Goal: Task Accomplishment & Management: Manage account settings

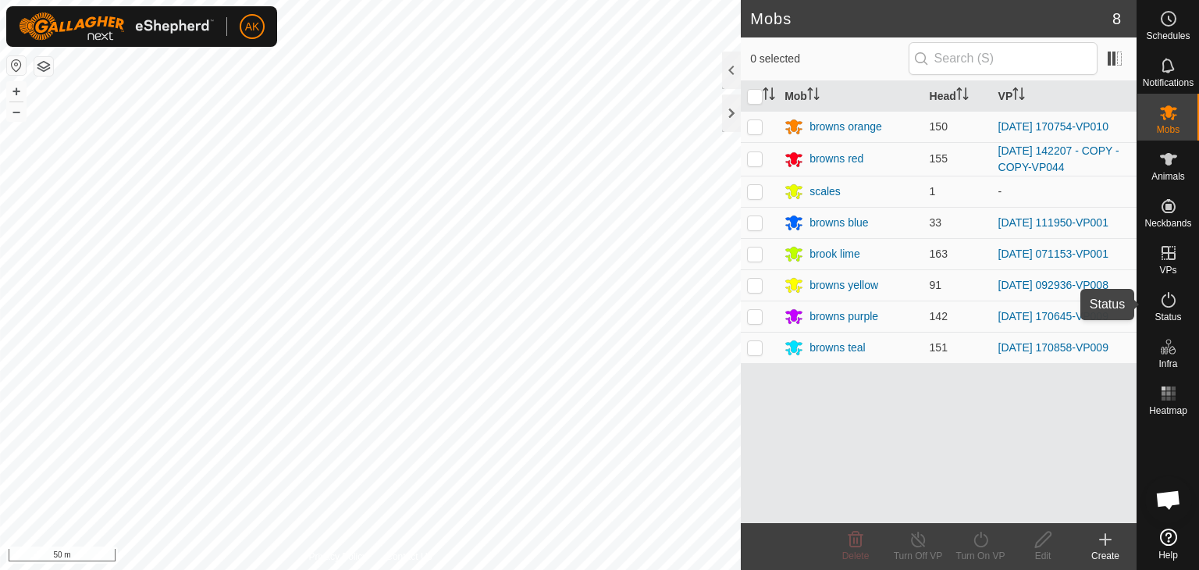
click at [1167, 297] on icon at bounding box center [1168, 299] width 19 height 19
click at [1166, 297] on icon at bounding box center [1168, 299] width 19 height 19
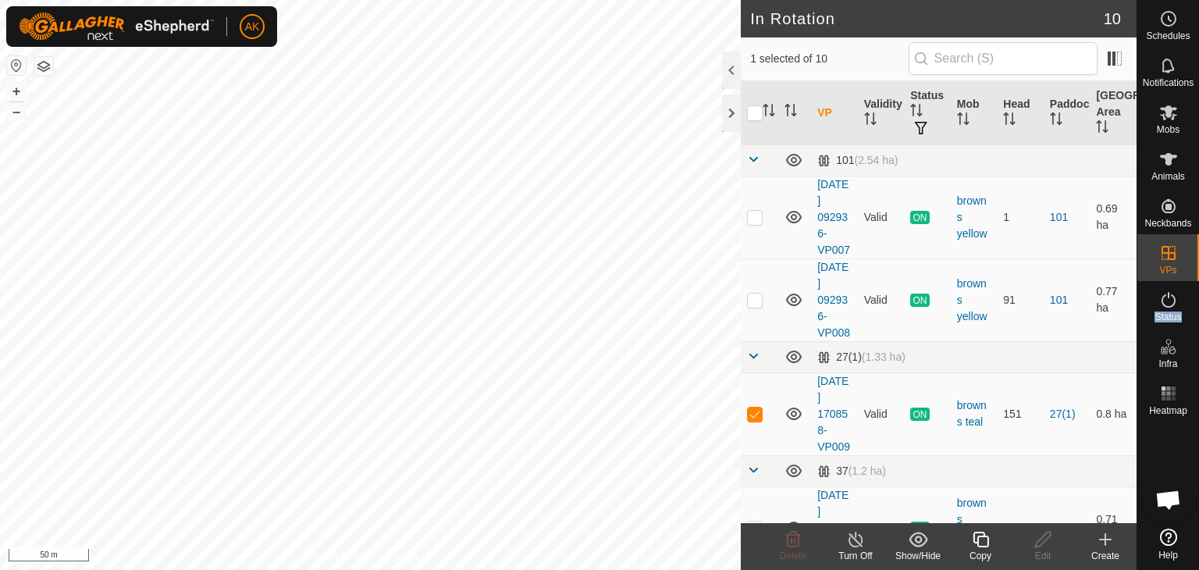
click at [984, 534] on icon at bounding box center [981, 540] width 16 height 16
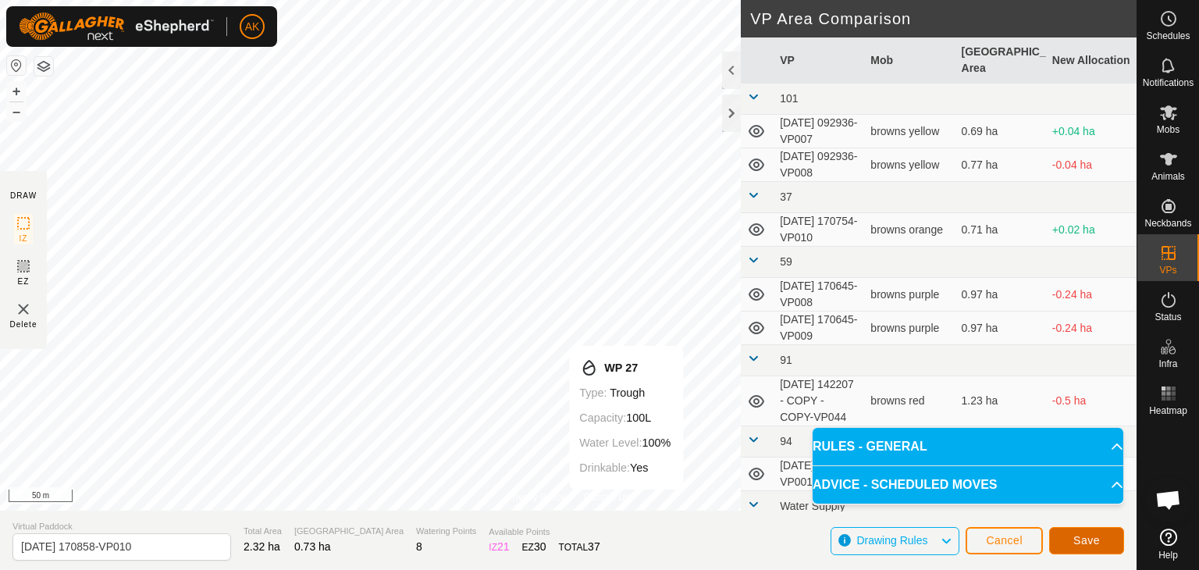
click at [1089, 547] on button "Save" at bounding box center [1086, 540] width 75 height 27
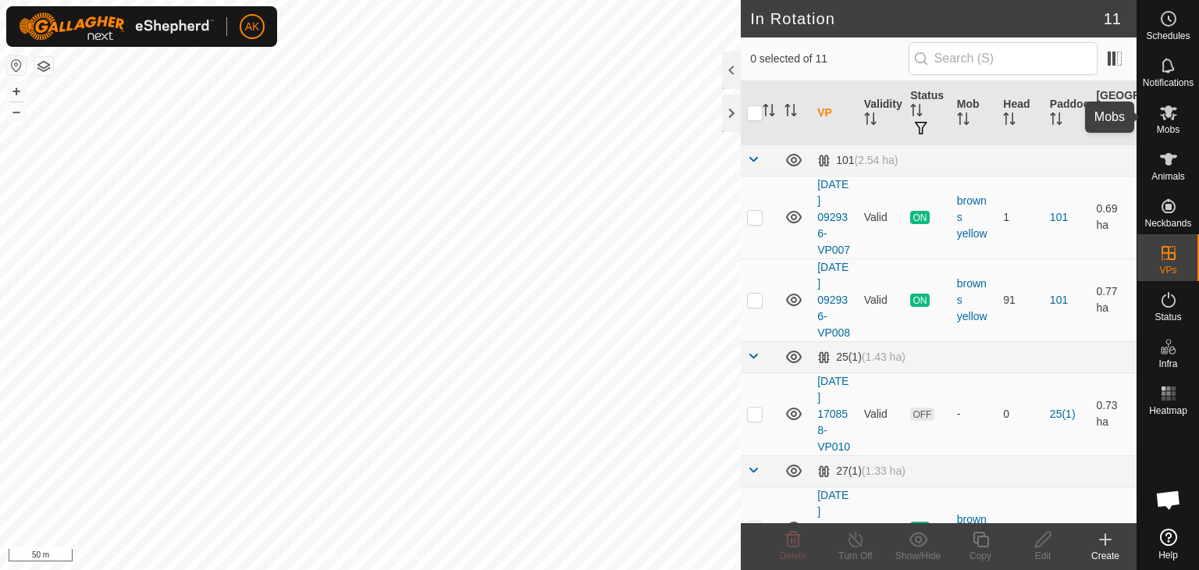
click at [1173, 113] on icon at bounding box center [1168, 112] width 19 height 19
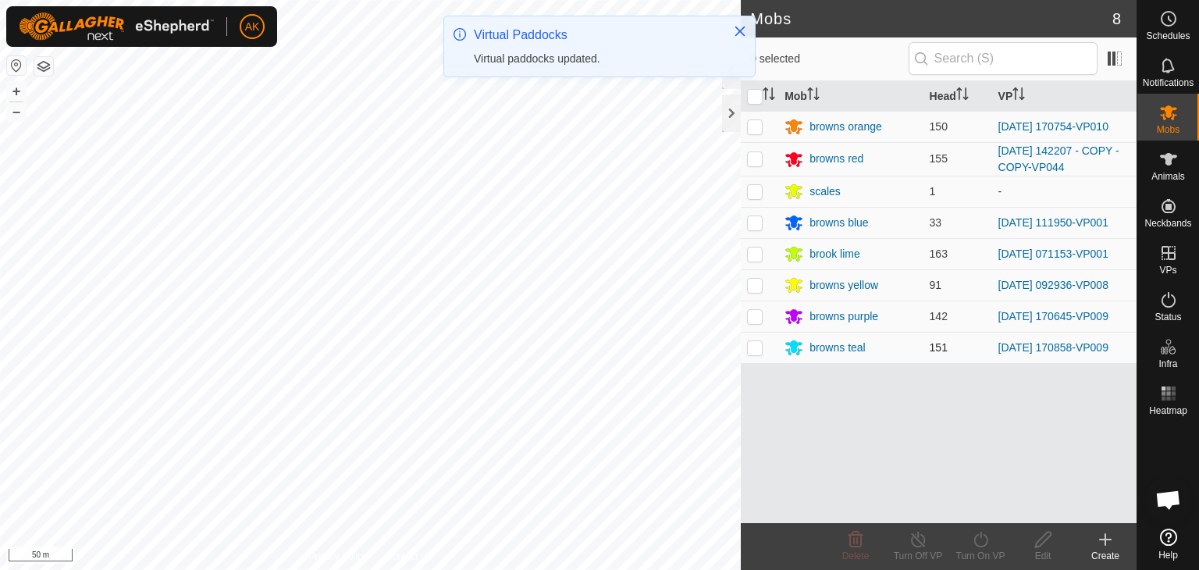
click at [753, 348] on p-checkbox at bounding box center [755, 347] width 16 height 12
checkbox input "true"
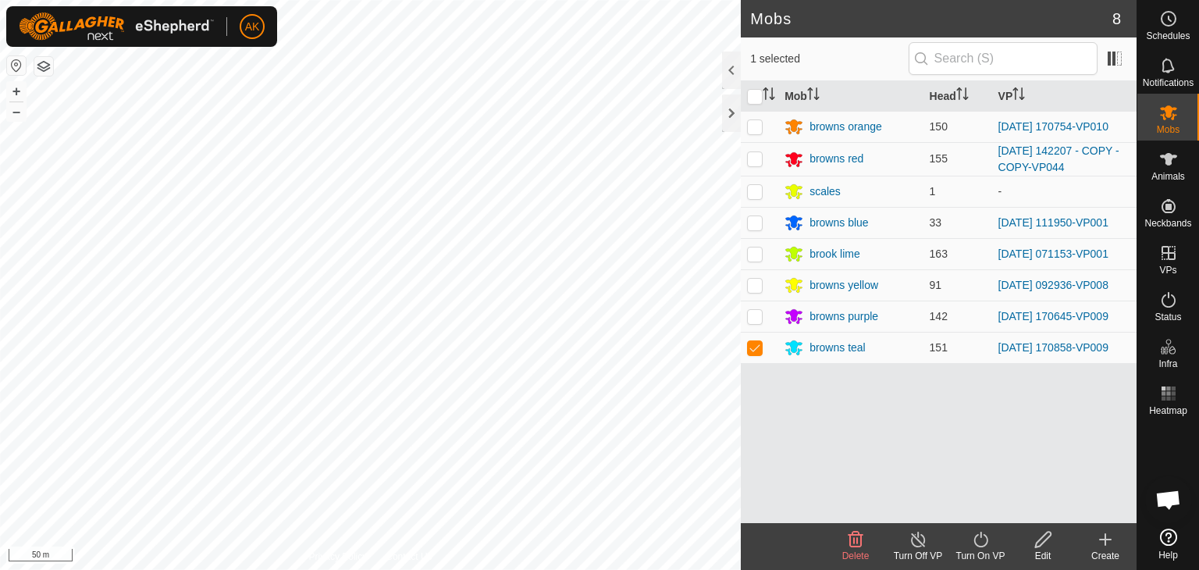
click at [986, 547] on icon at bounding box center [981, 539] width 20 height 19
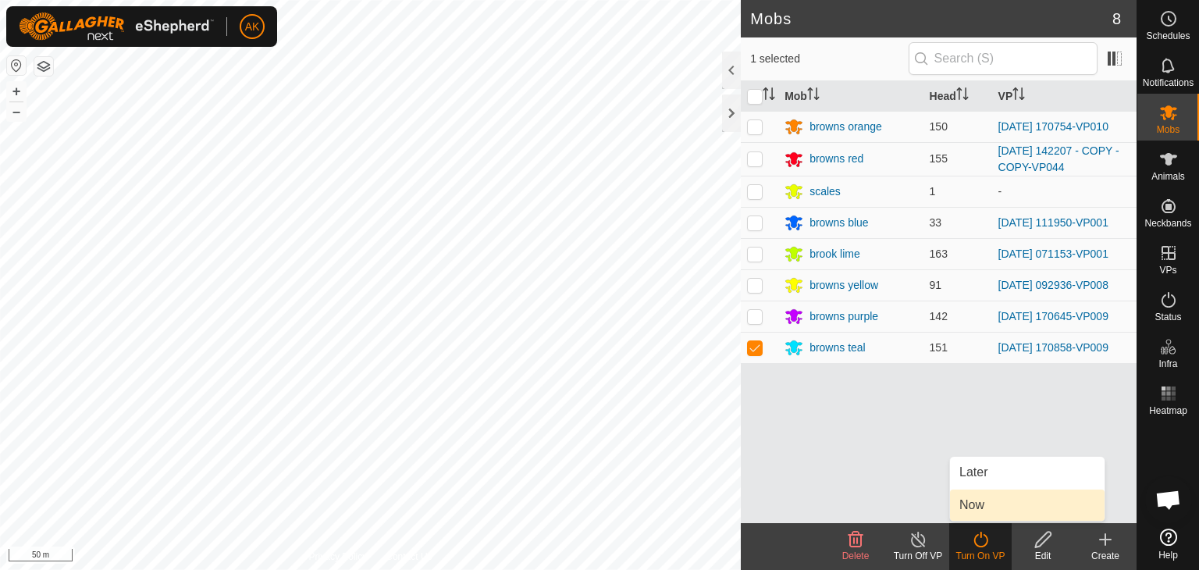
click at [990, 510] on link "Now" at bounding box center [1027, 504] width 155 height 31
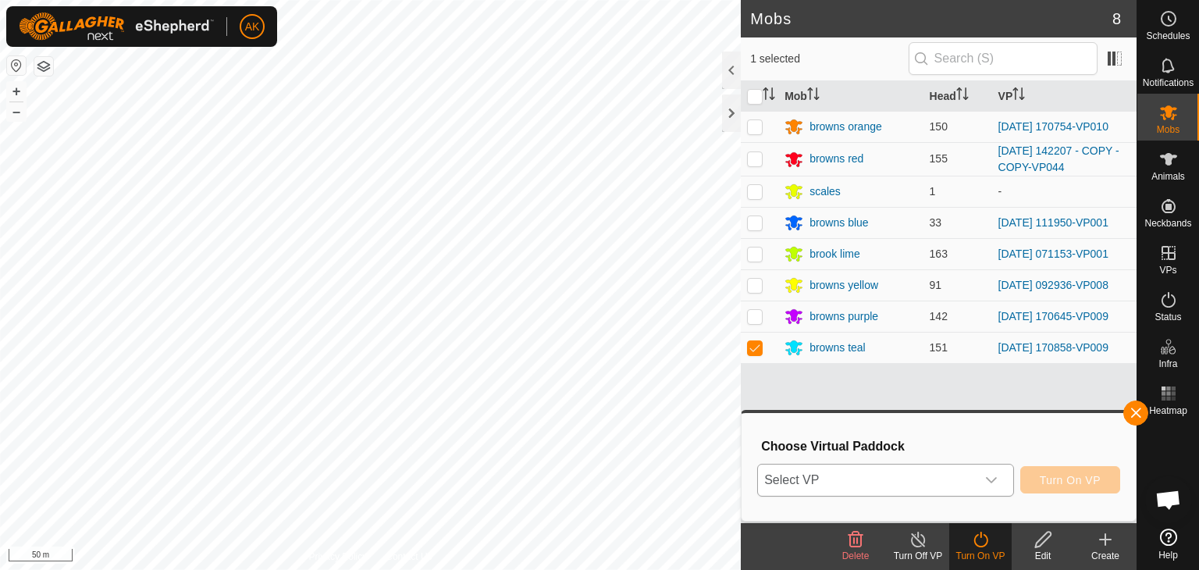
click at [991, 468] on div "dropdown trigger" at bounding box center [991, 480] width 31 height 31
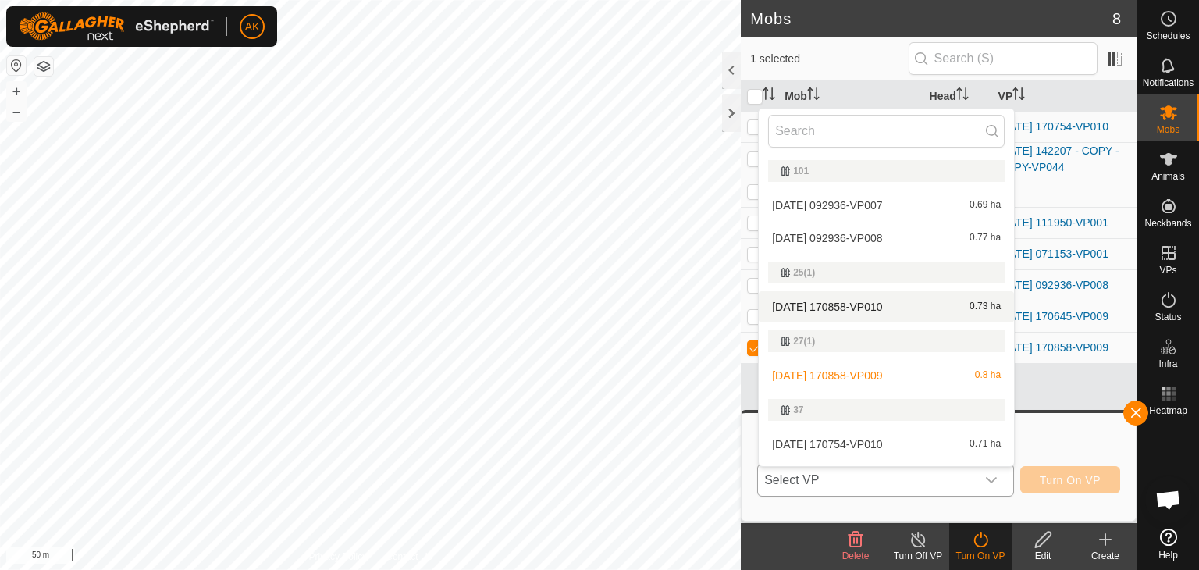
click at [860, 309] on li "[DATE] 170858-VP010 0.73 ha" at bounding box center [886, 306] width 255 height 31
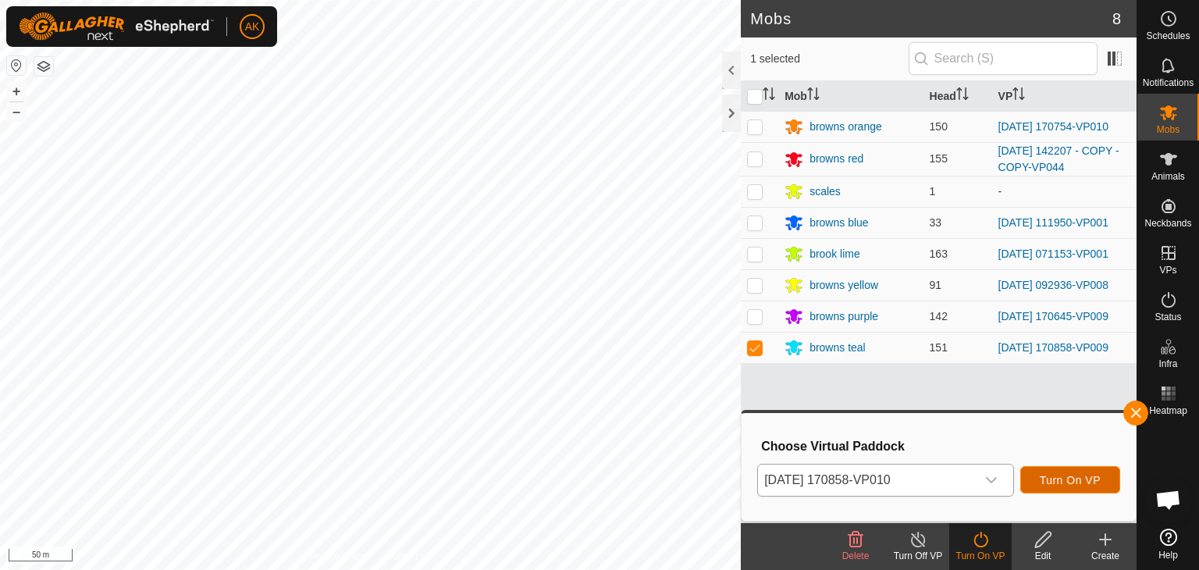
click at [1066, 484] on span "Turn On VP" at bounding box center [1070, 480] width 61 height 12
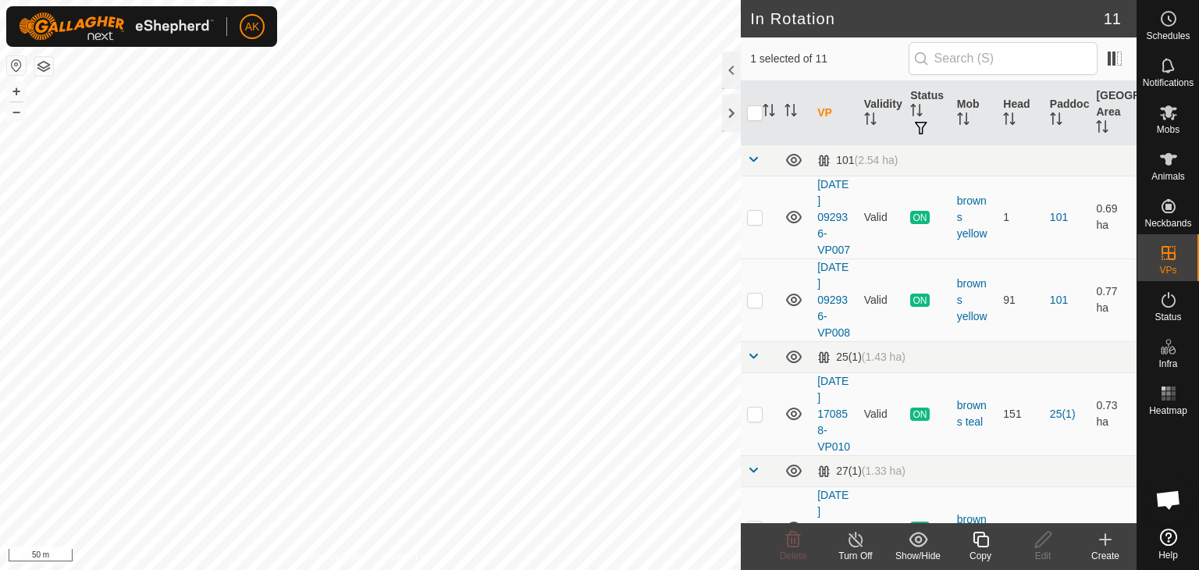
click at [985, 540] on icon at bounding box center [981, 539] width 20 height 19
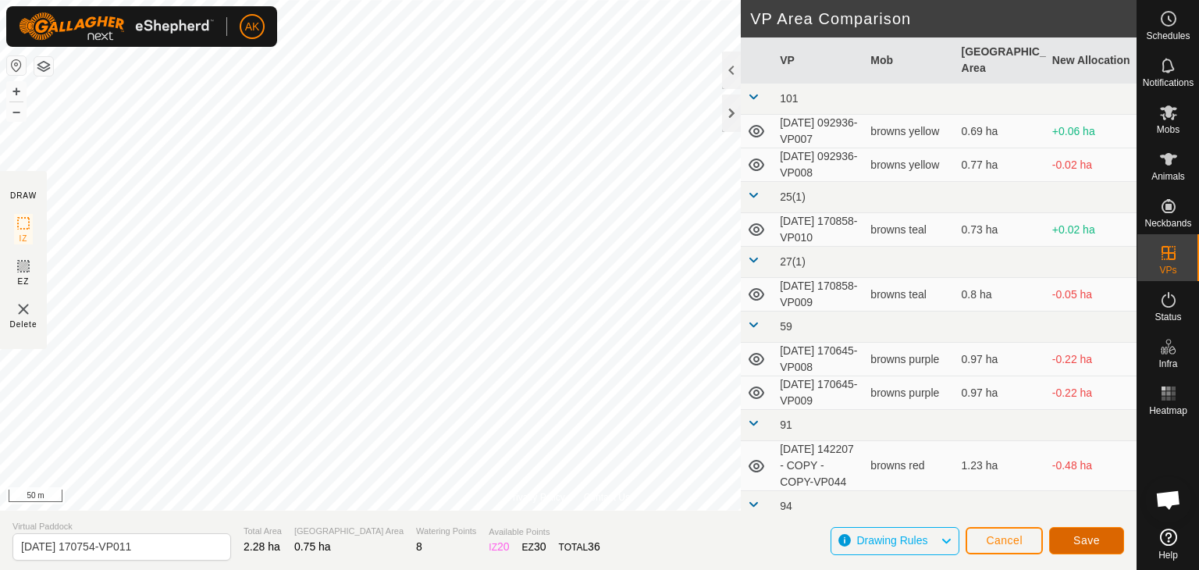
click at [1071, 541] on button "Save" at bounding box center [1086, 540] width 75 height 27
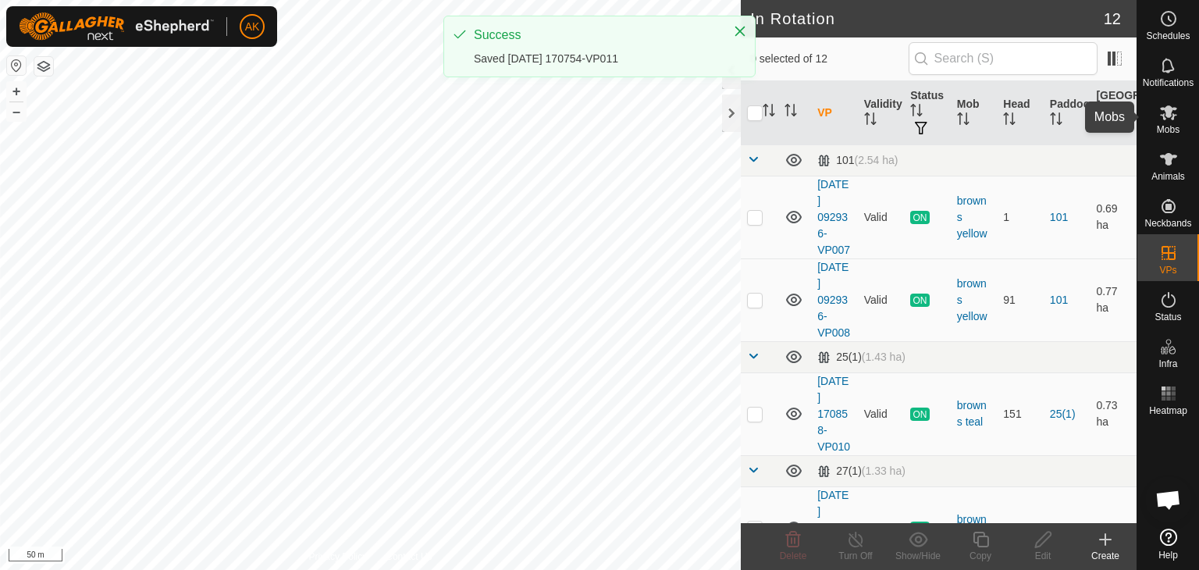
click at [1170, 111] on icon at bounding box center [1168, 112] width 17 height 15
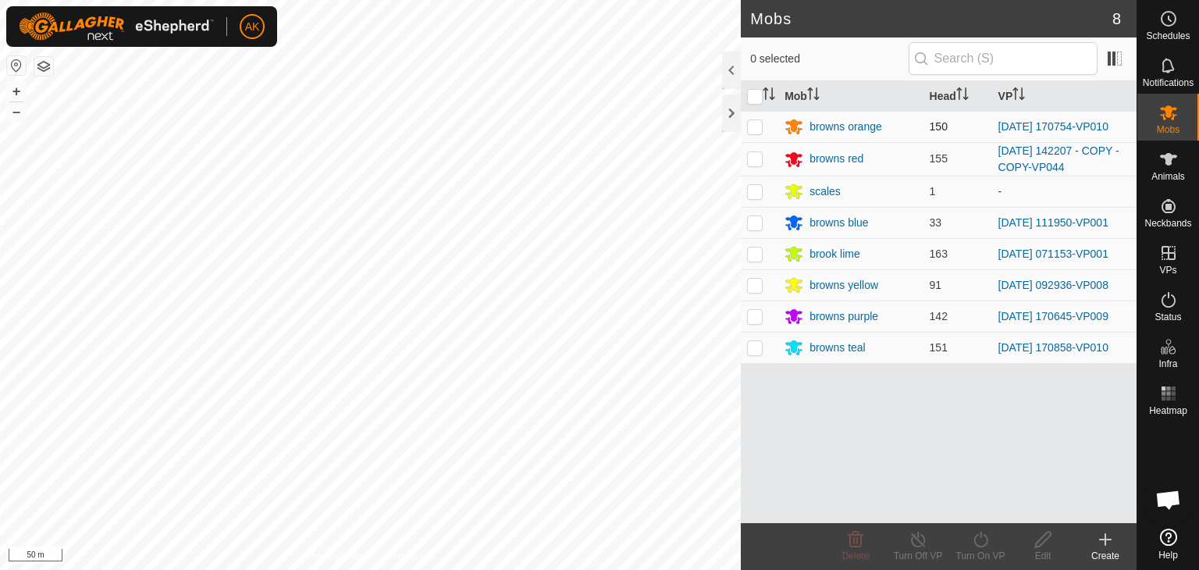
click at [756, 127] on p-checkbox at bounding box center [755, 126] width 16 height 12
checkbox input "true"
click at [978, 541] on icon at bounding box center [981, 539] width 20 height 19
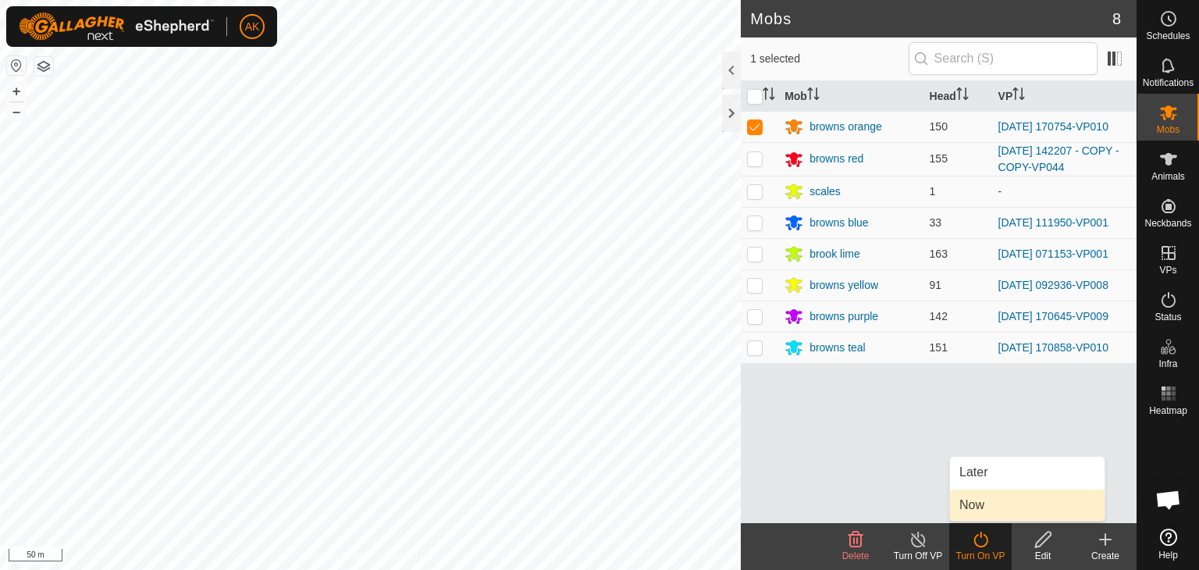
click at [982, 510] on link "Now" at bounding box center [1027, 504] width 155 height 31
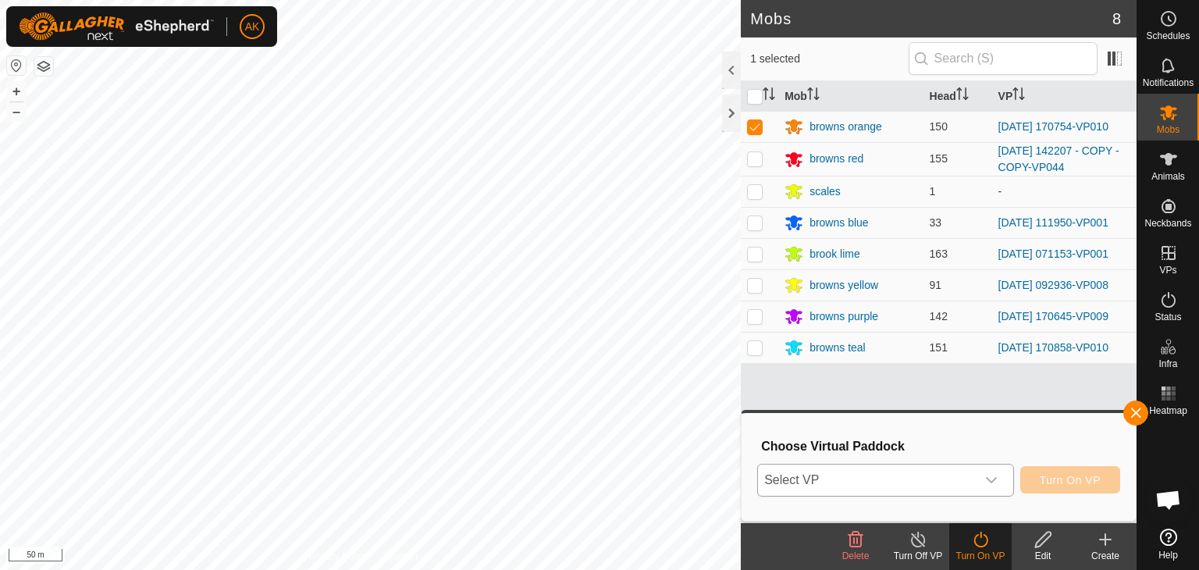
click at [831, 469] on span "Select VP" at bounding box center [867, 480] width 218 height 31
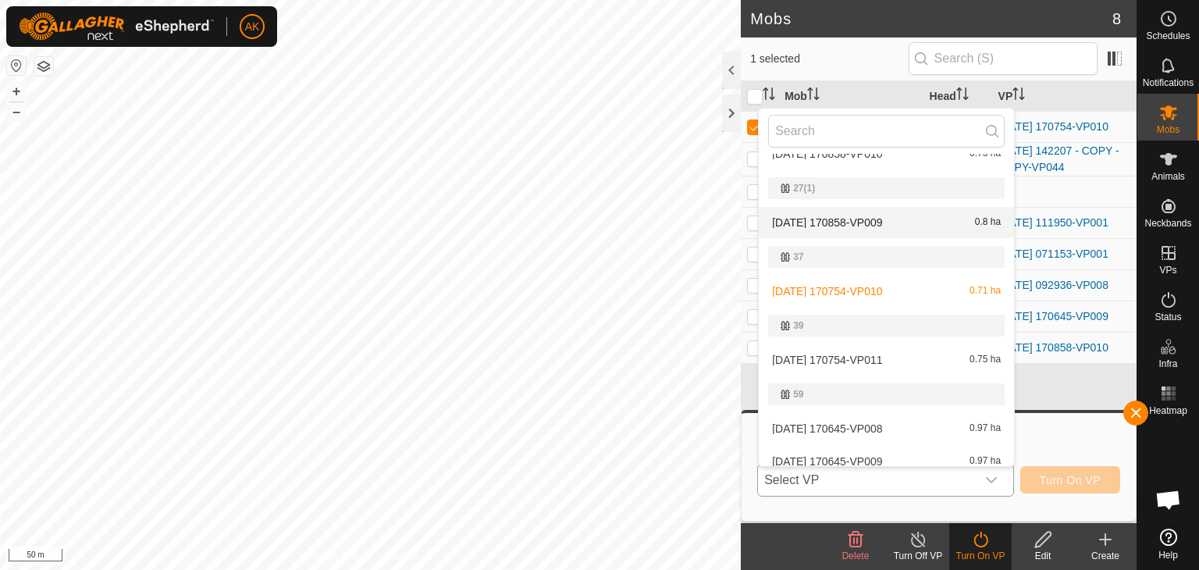
scroll to position [156, 0]
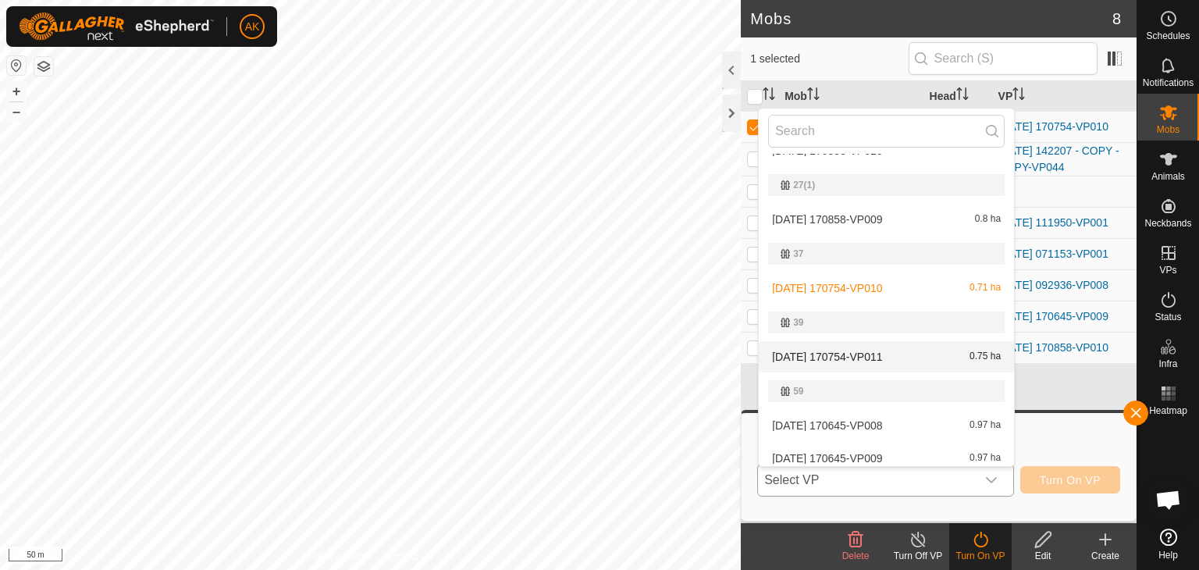
click at [843, 353] on li "[DATE] 170754-VP011 0.75 ha" at bounding box center [886, 356] width 255 height 31
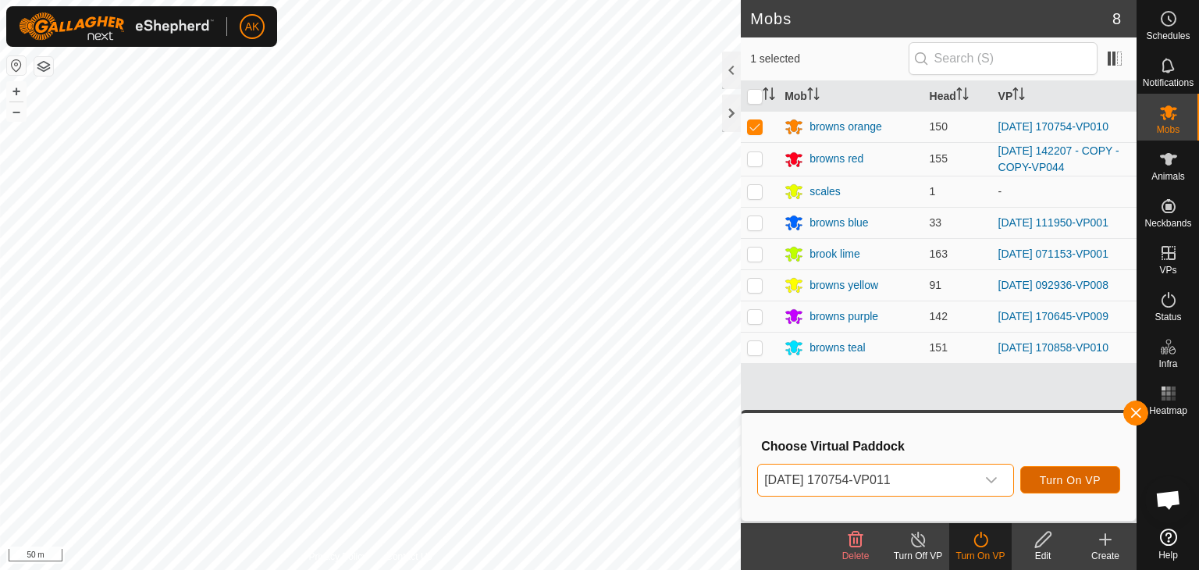
click at [1059, 489] on button "Turn On VP" at bounding box center [1070, 479] width 100 height 27
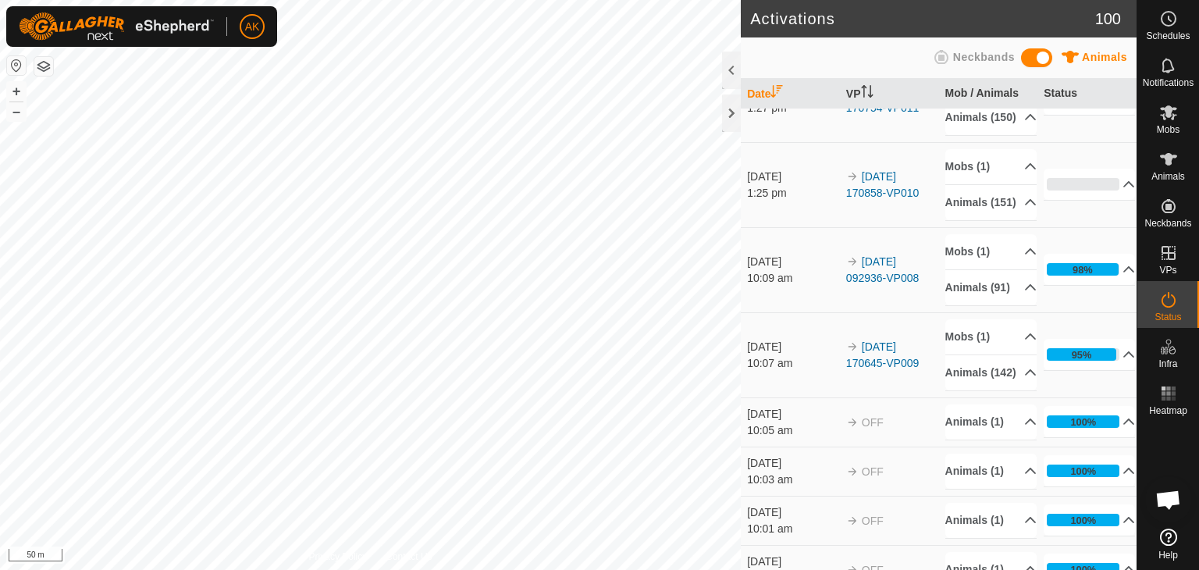
scroll to position [78, 0]
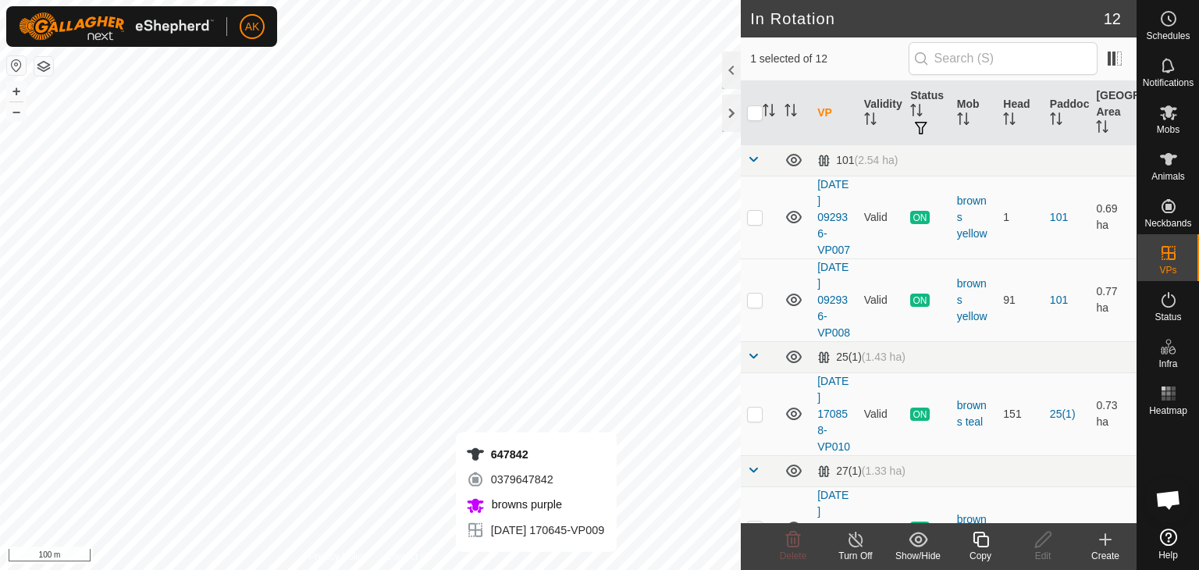
click at [987, 539] on icon at bounding box center [981, 539] width 20 height 19
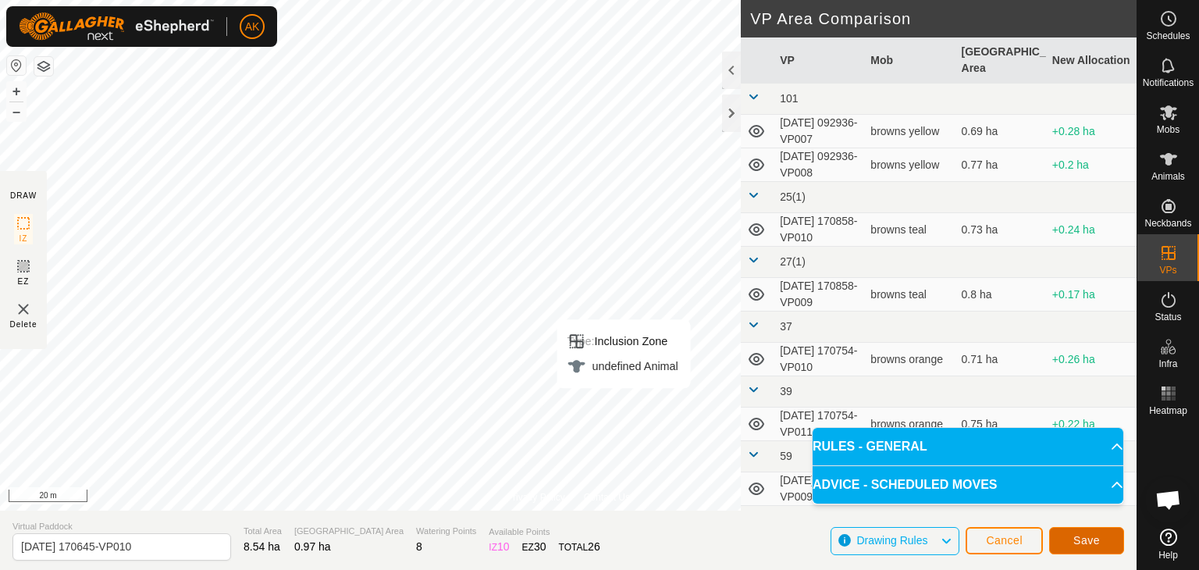
click at [1084, 541] on span "Save" at bounding box center [1086, 540] width 27 height 12
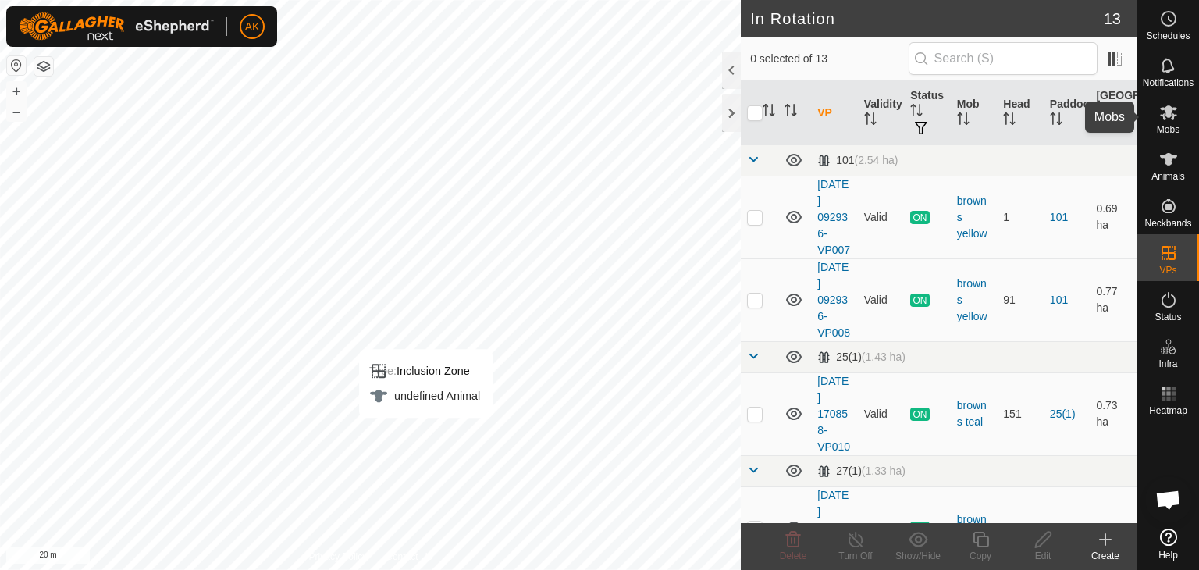
click at [1169, 116] on icon at bounding box center [1168, 112] width 19 height 19
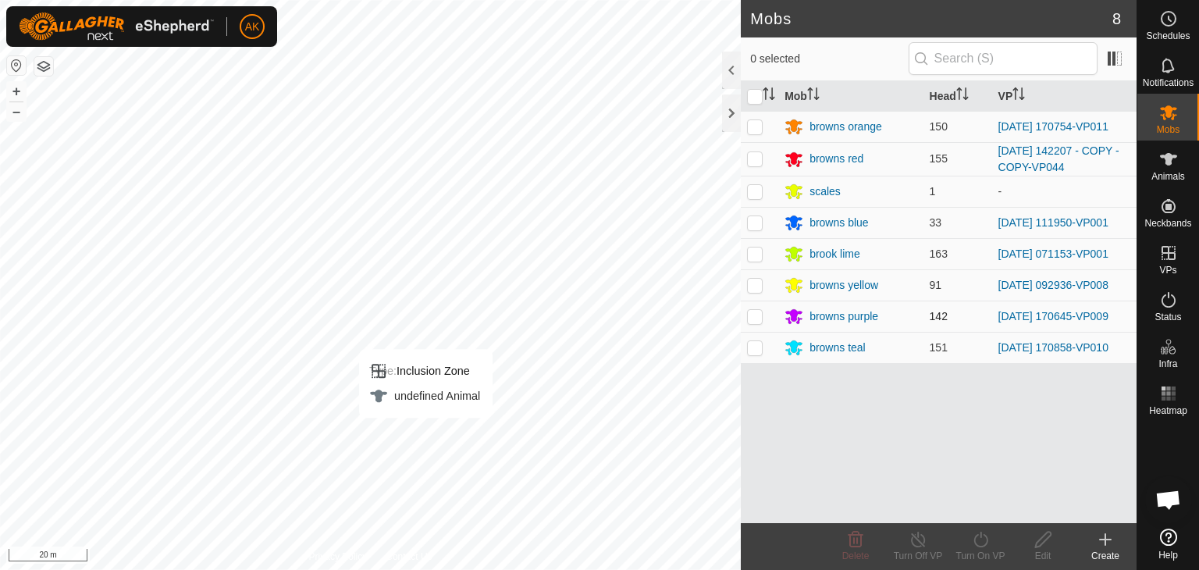
click at [755, 322] on td at bounding box center [759, 316] width 37 height 31
checkbox input "true"
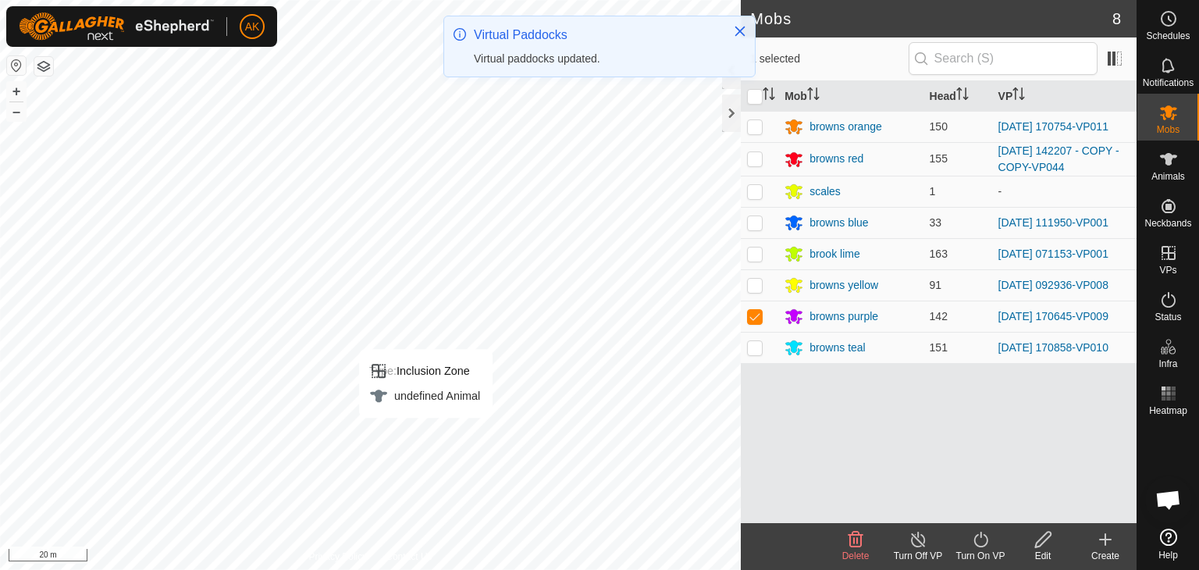
click at [987, 538] on icon at bounding box center [981, 540] width 14 height 16
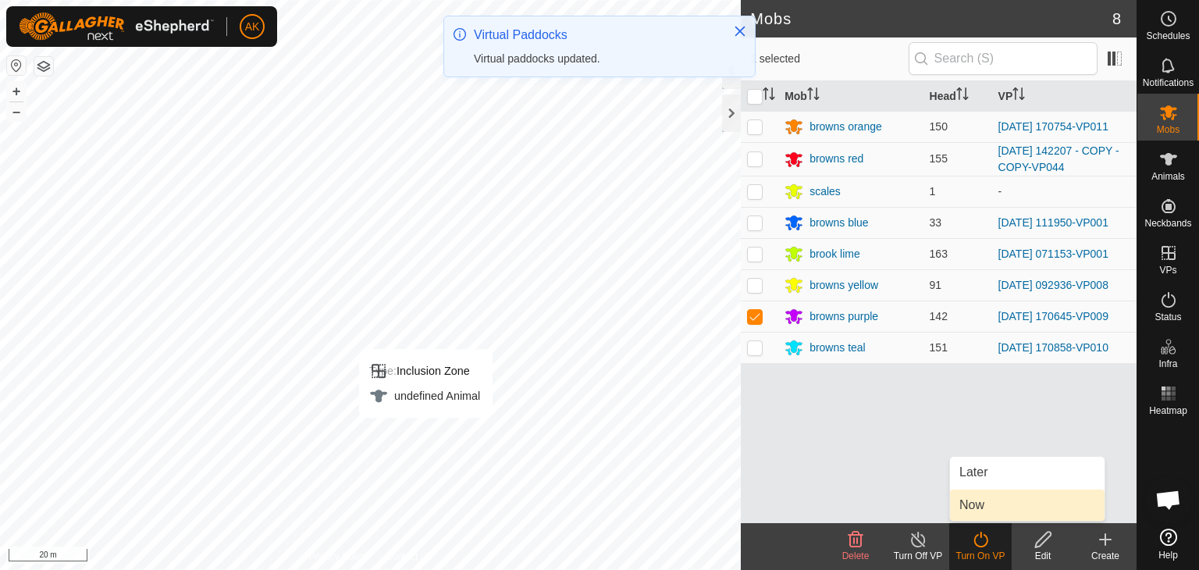
click at [987, 508] on link "Now" at bounding box center [1027, 504] width 155 height 31
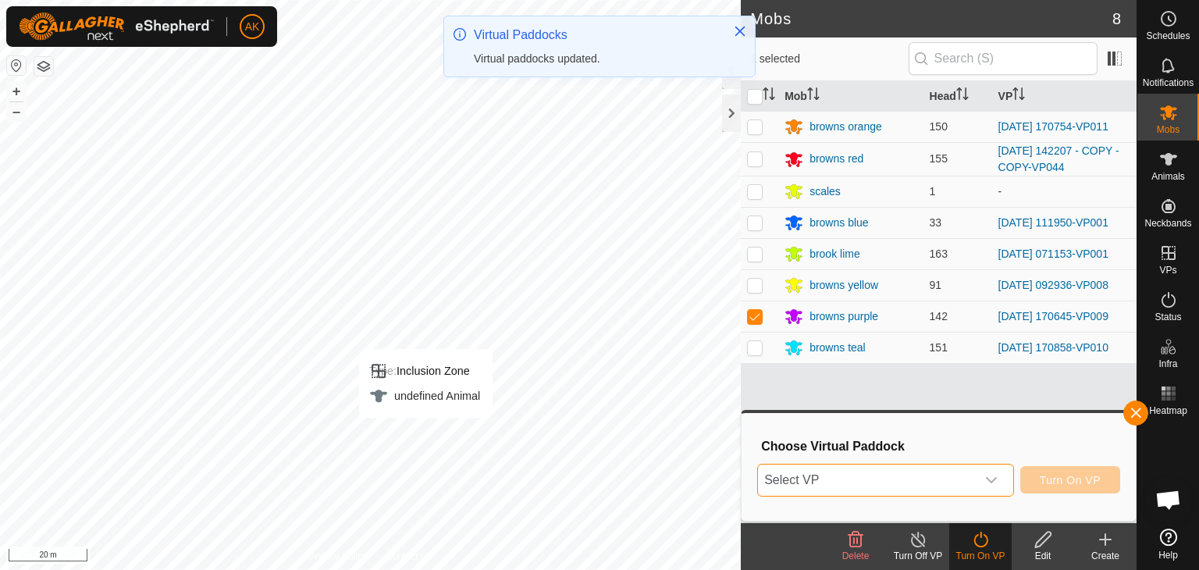
click at [844, 479] on span "Select VP" at bounding box center [867, 480] width 218 height 31
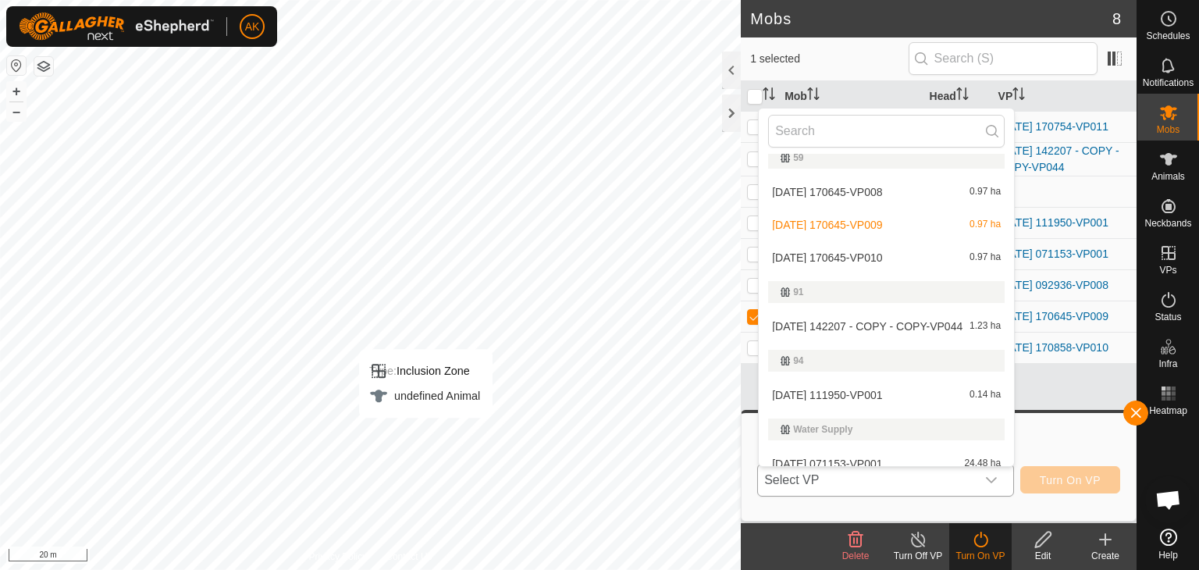
scroll to position [390, 0]
click at [844, 258] on li "[DATE] 170645-VP010 0.97 ha" at bounding box center [886, 256] width 255 height 31
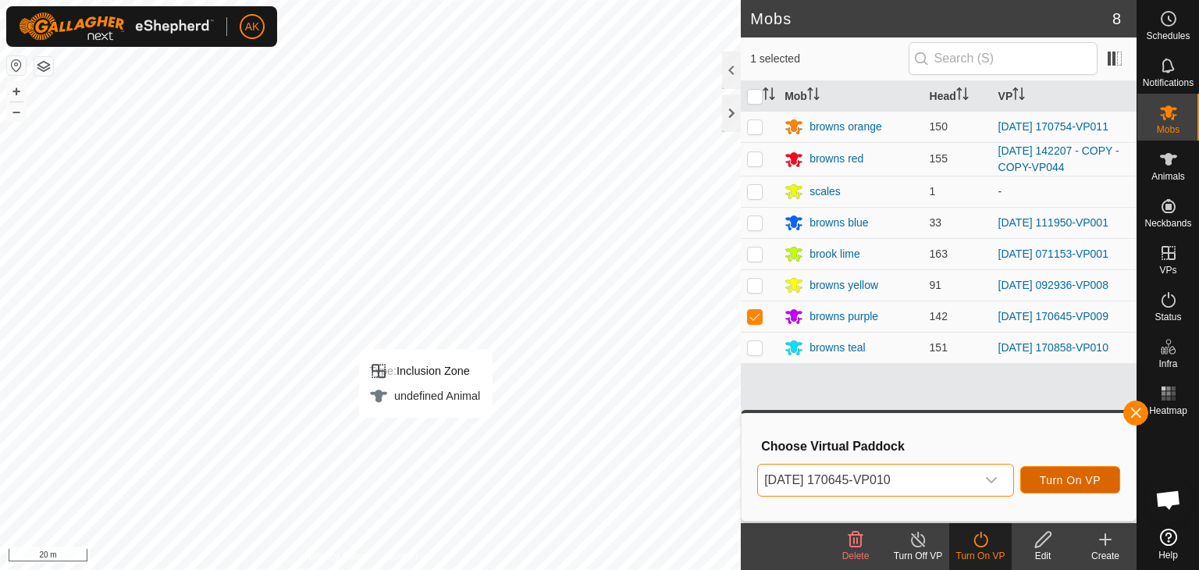
click at [1075, 482] on span "Turn On VP" at bounding box center [1070, 480] width 61 height 12
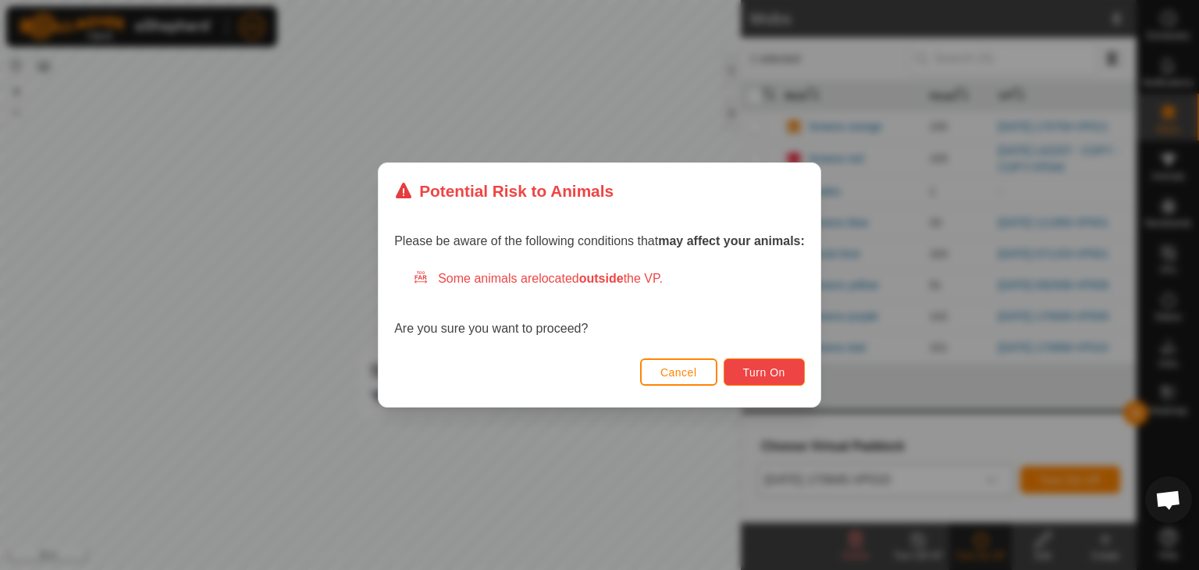
click at [762, 376] on span "Turn On" at bounding box center [764, 372] width 42 height 12
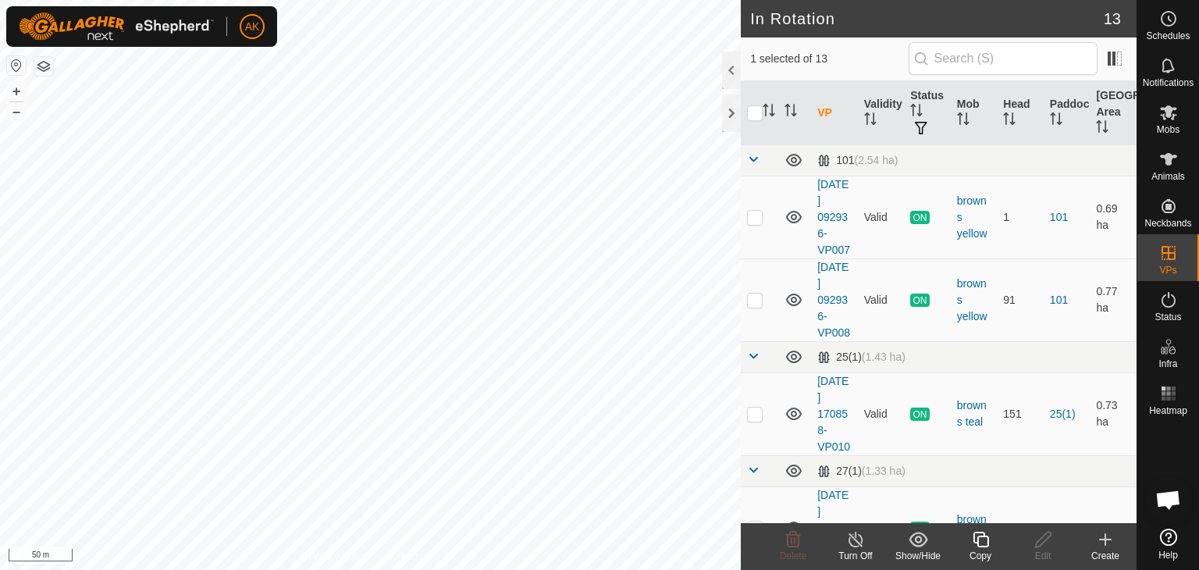
click at [982, 547] on icon at bounding box center [981, 539] width 20 height 19
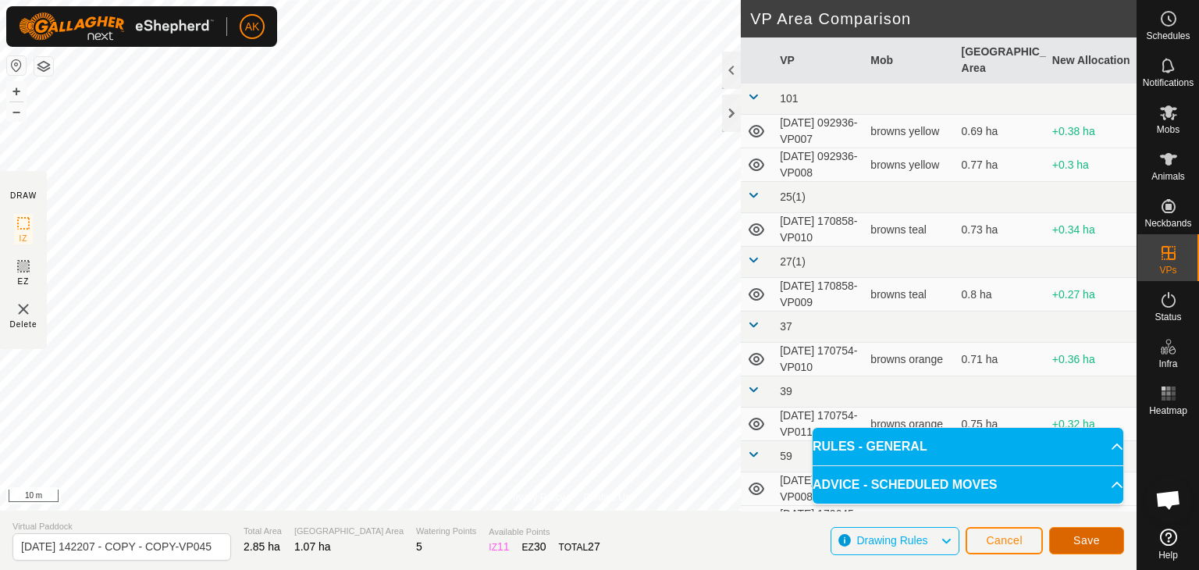
click at [1087, 541] on span "Save" at bounding box center [1086, 540] width 27 height 12
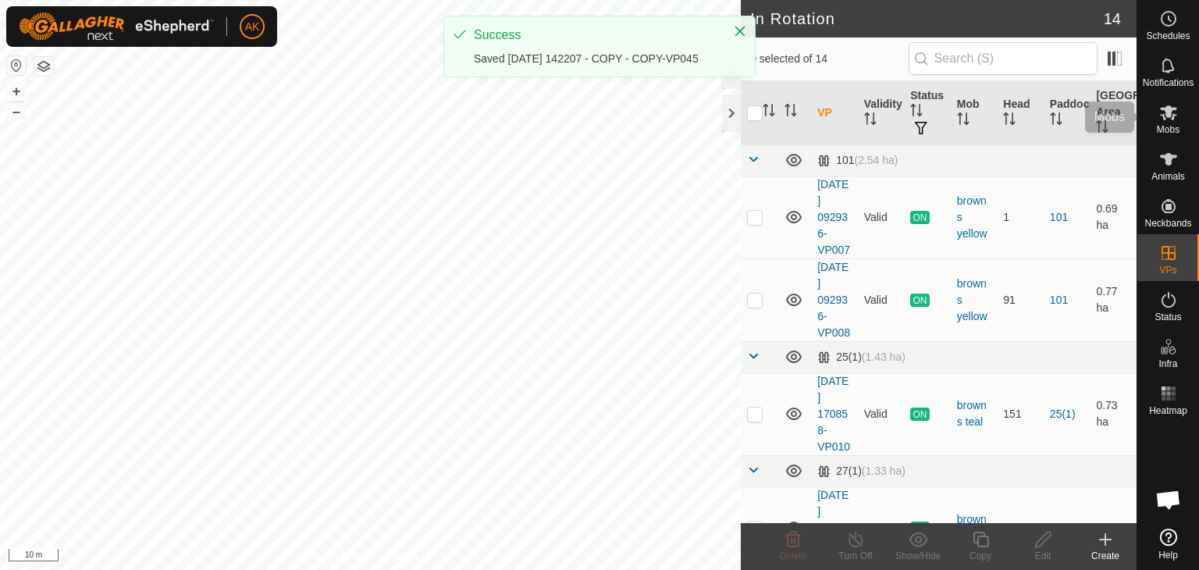
click at [1170, 125] on span "Mobs" at bounding box center [1168, 129] width 23 height 9
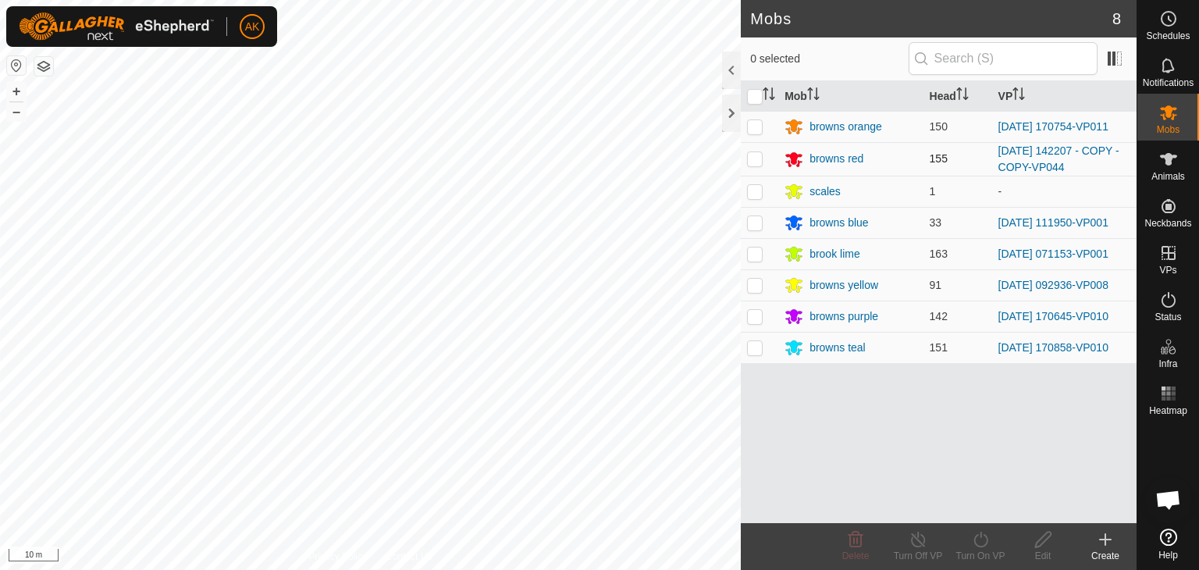
click at [754, 155] on p-checkbox at bounding box center [755, 158] width 16 height 12
checkbox input "true"
click at [986, 544] on icon at bounding box center [981, 540] width 14 height 16
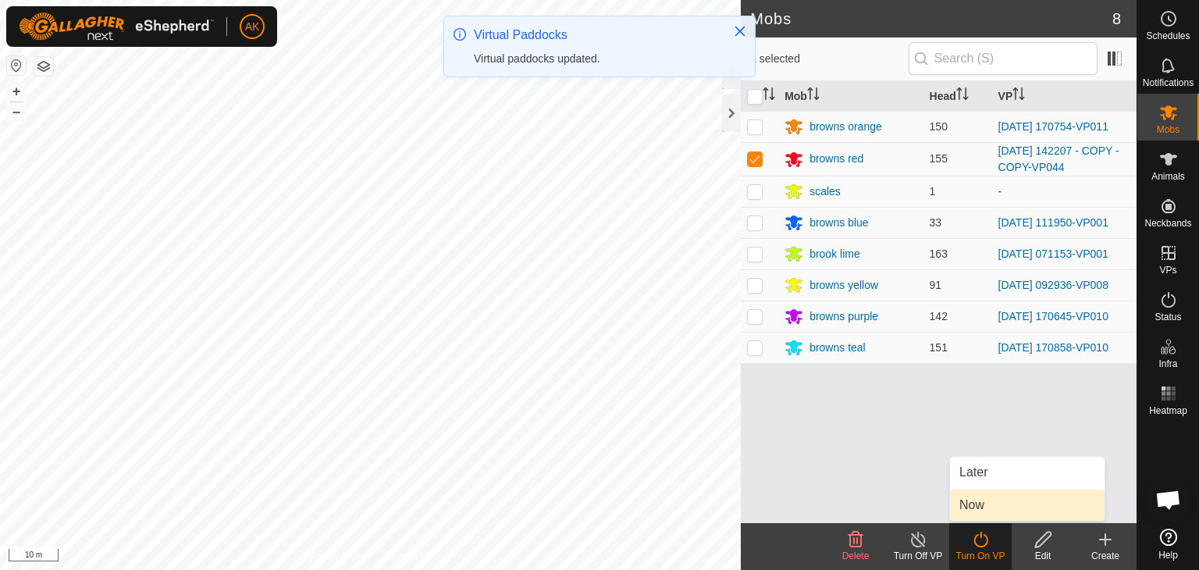
click at [978, 506] on link "Now" at bounding box center [1027, 504] width 155 height 31
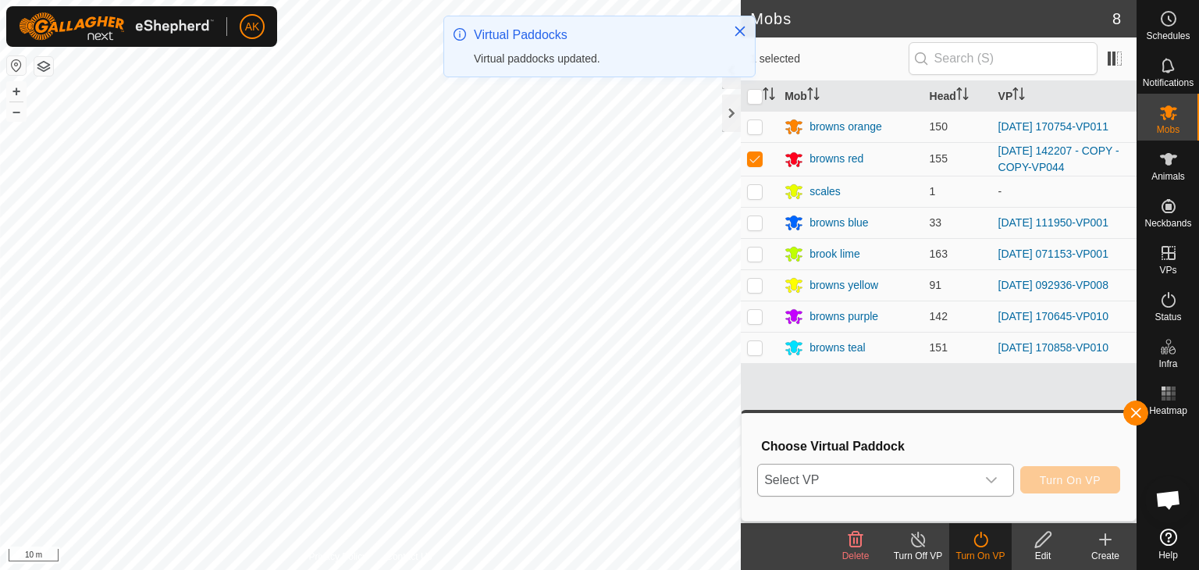
click at [853, 482] on span "Select VP" at bounding box center [867, 480] width 218 height 31
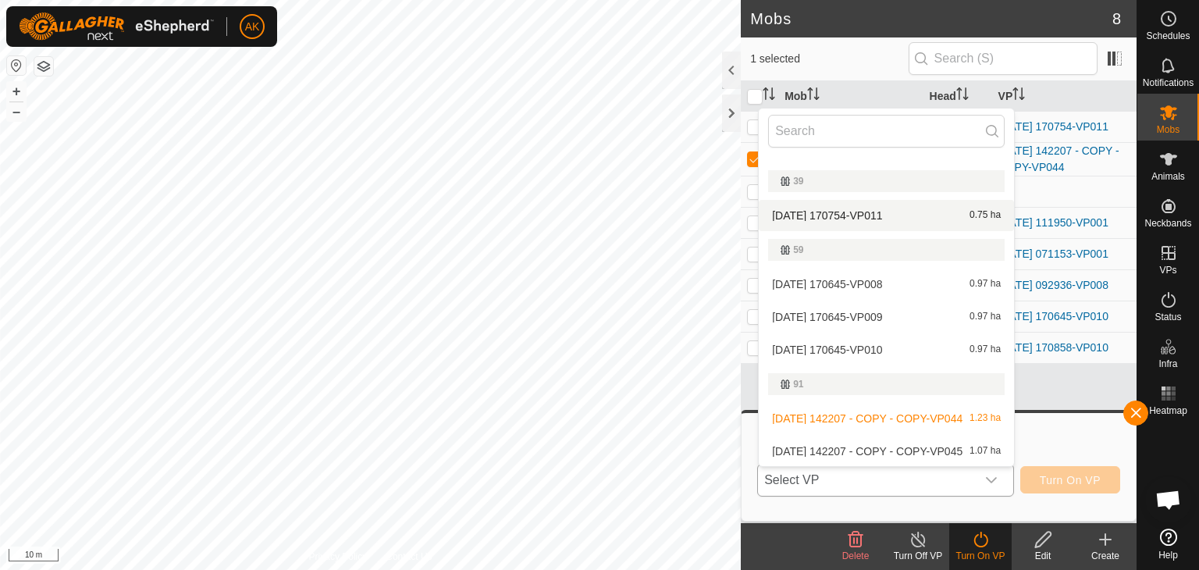
scroll to position [468, 0]
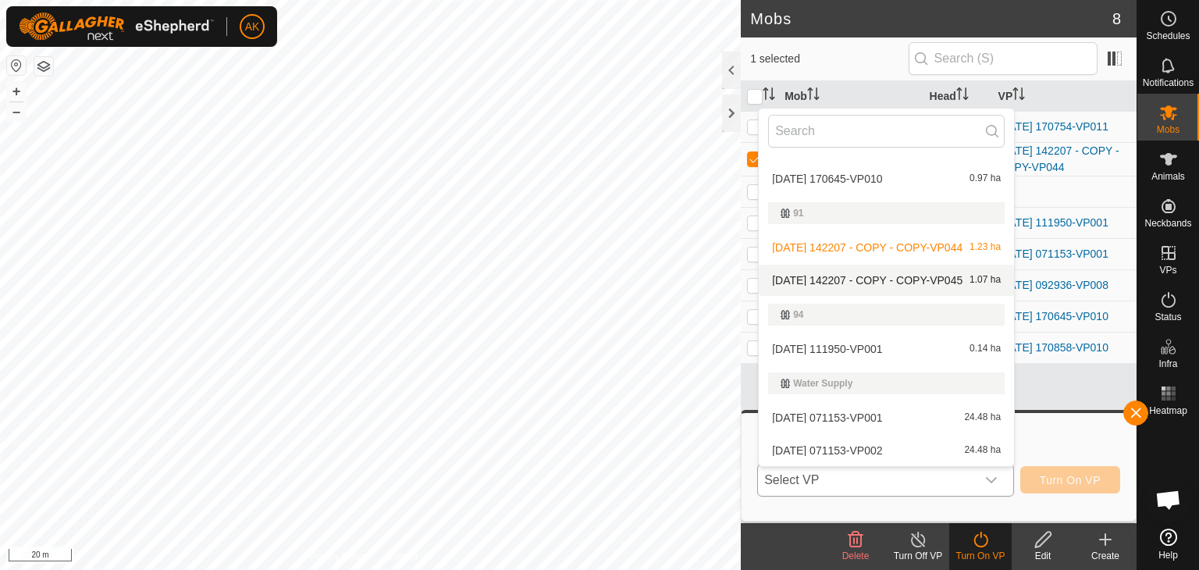
click at [862, 285] on li "[DATE] 142207 - COPY - COPY-VP045 1.07 ha" at bounding box center [886, 280] width 255 height 31
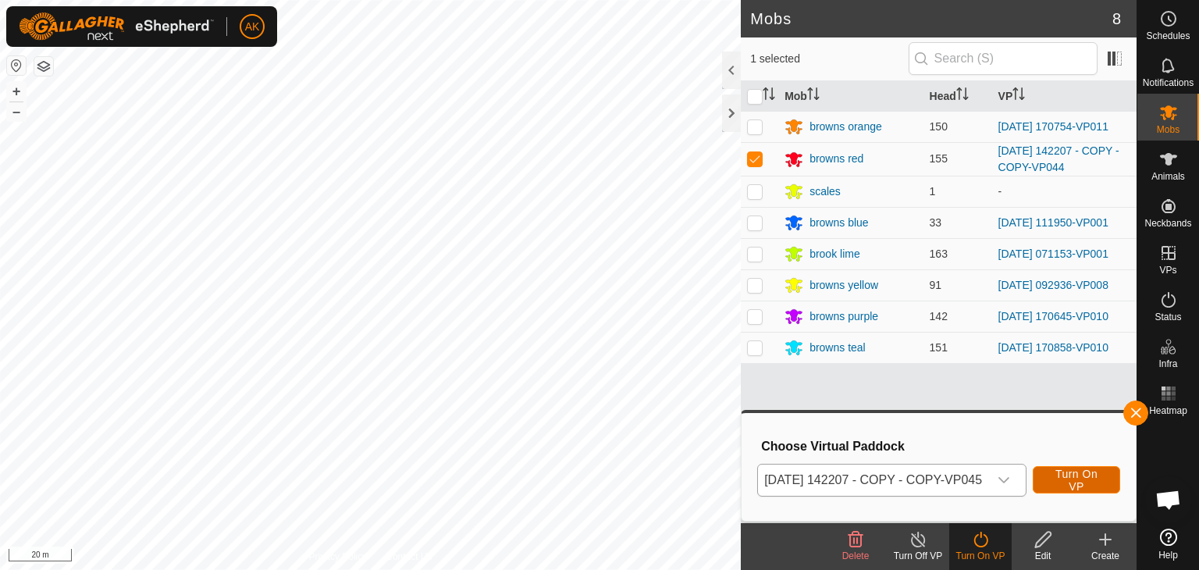
click at [1073, 481] on span "Turn On VP" at bounding box center [1076, 480] width 48 height 25
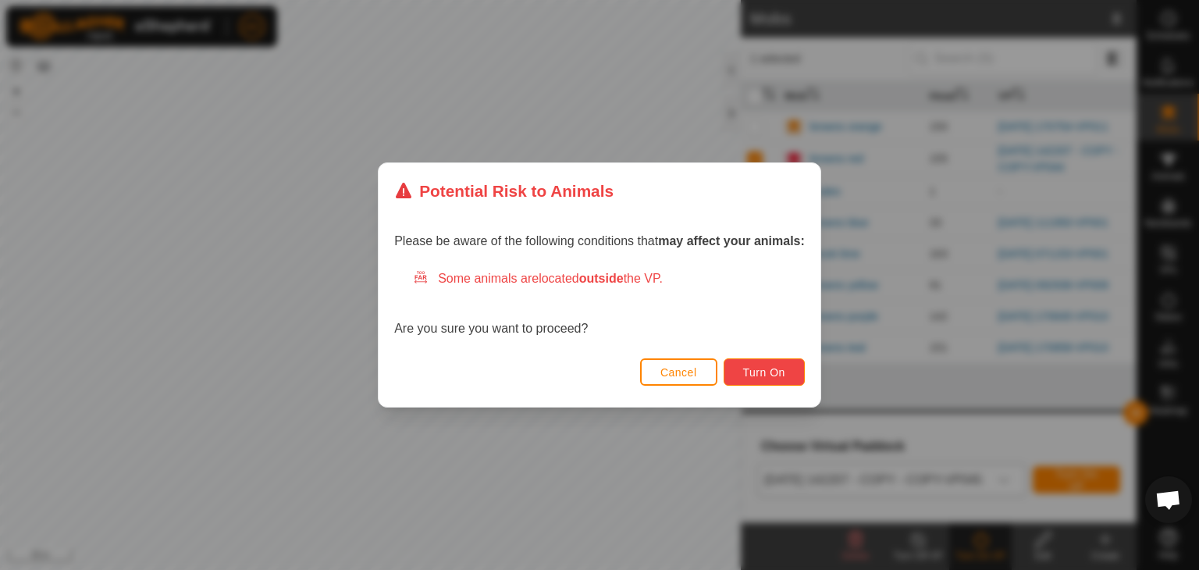
click at [781, 376] on span "Turn On" at bounding box center [764, 372] width 42 height 12
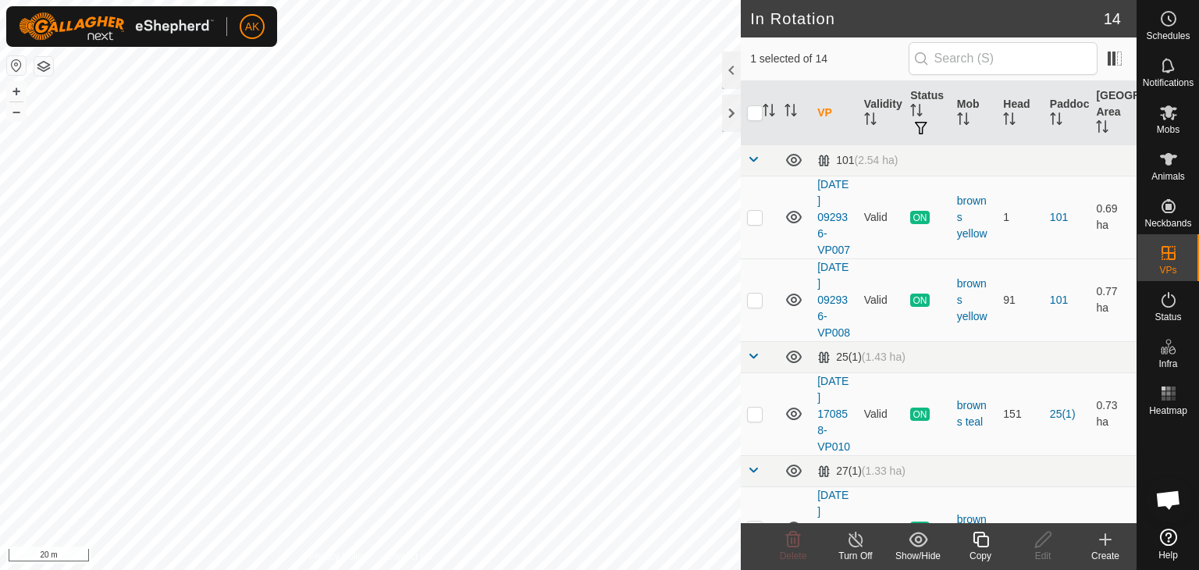
click at [974, 541] on icon at bounding box center [981, 539] width 20 height 19
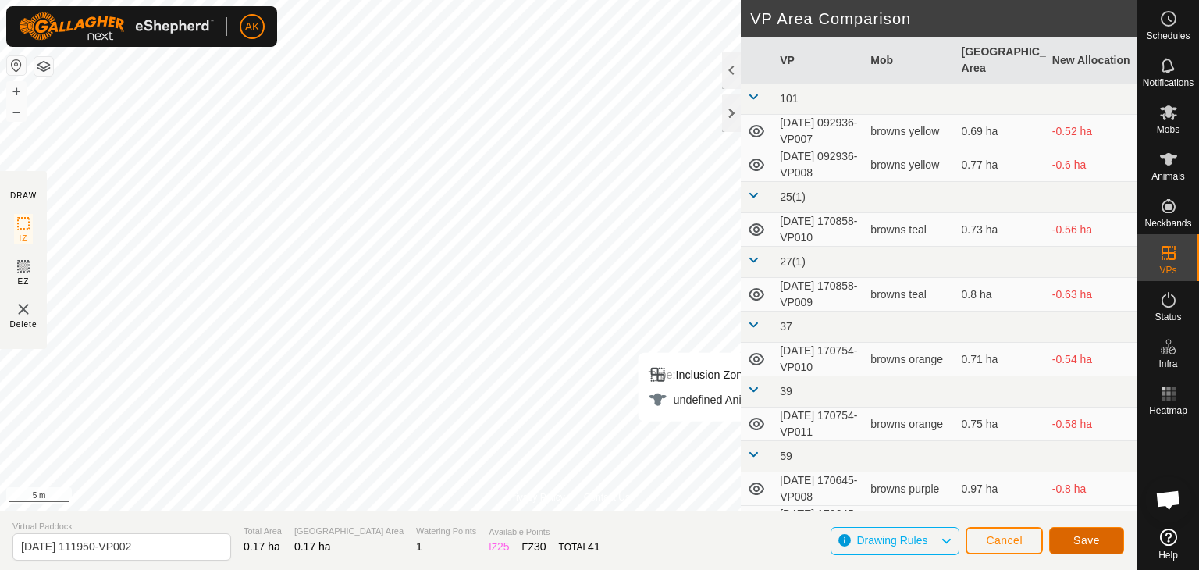
click at [1071, 534] on button "Save" at bounding box center [1086, 540] width 75 height 27
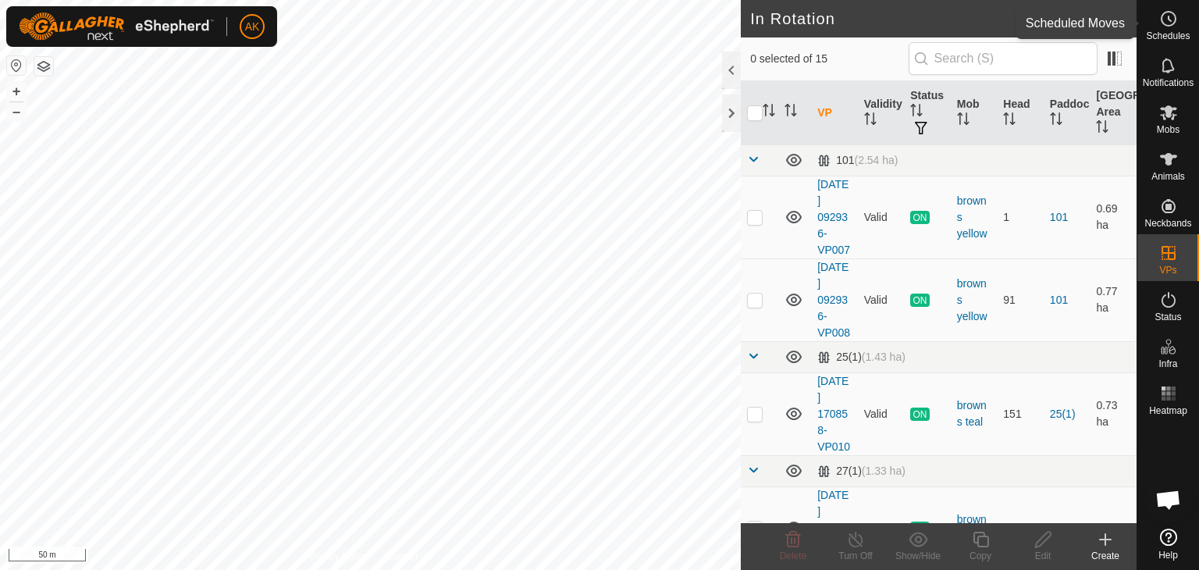
click at [1166, 26] on icon at bounding box center [1168, 18] width 19 height 19
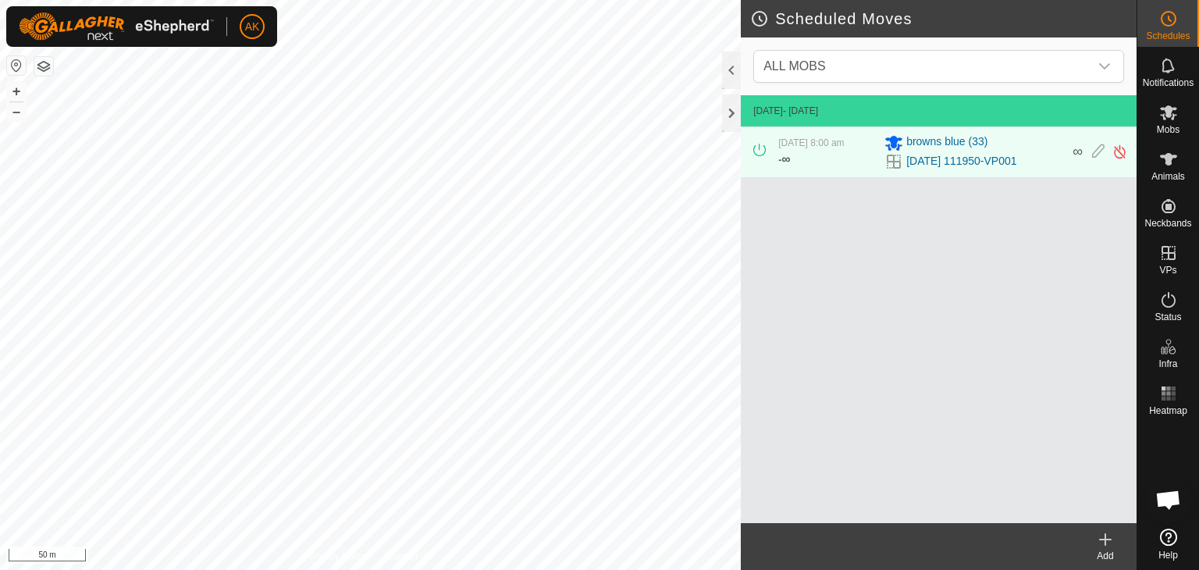
click at [1112, 536] on icon at bounding box center [1105, 539] width 19 height 19
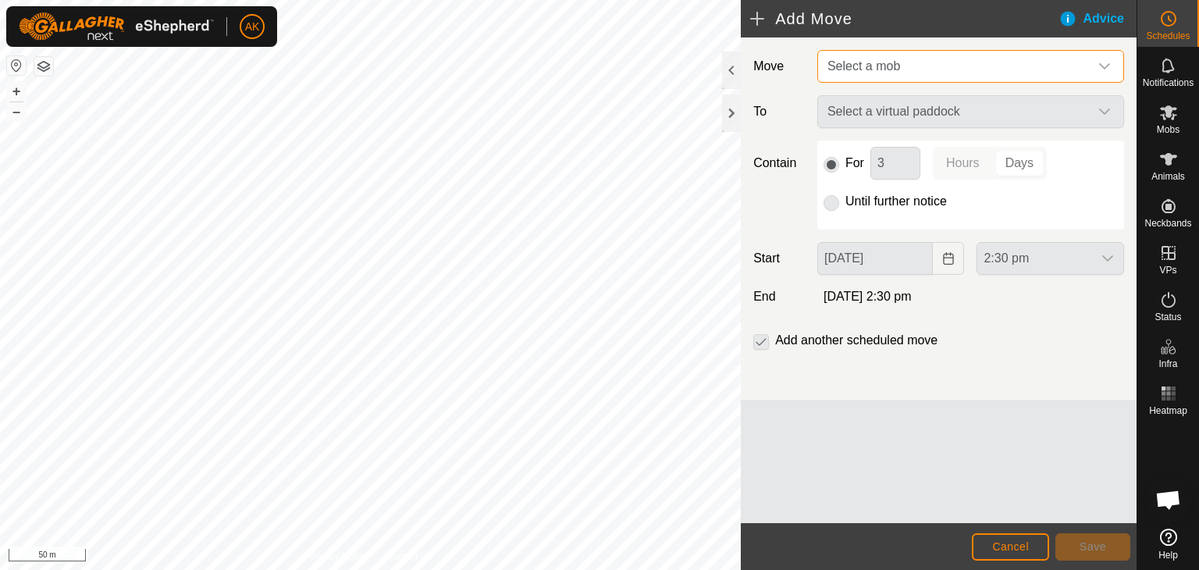
click at [850, 65] on span "Select a mob" at bounding box center [864, 65] width 73 height 13
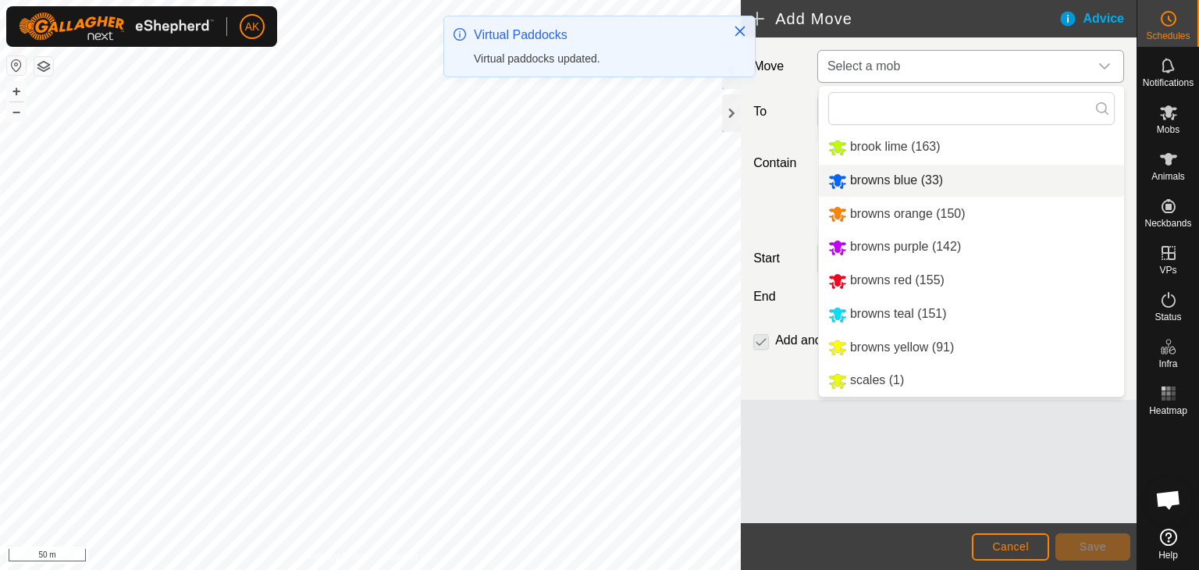
click at [868, 175] on li "browns blue (33)" at bounding box center [971, 181] width 305 height 32
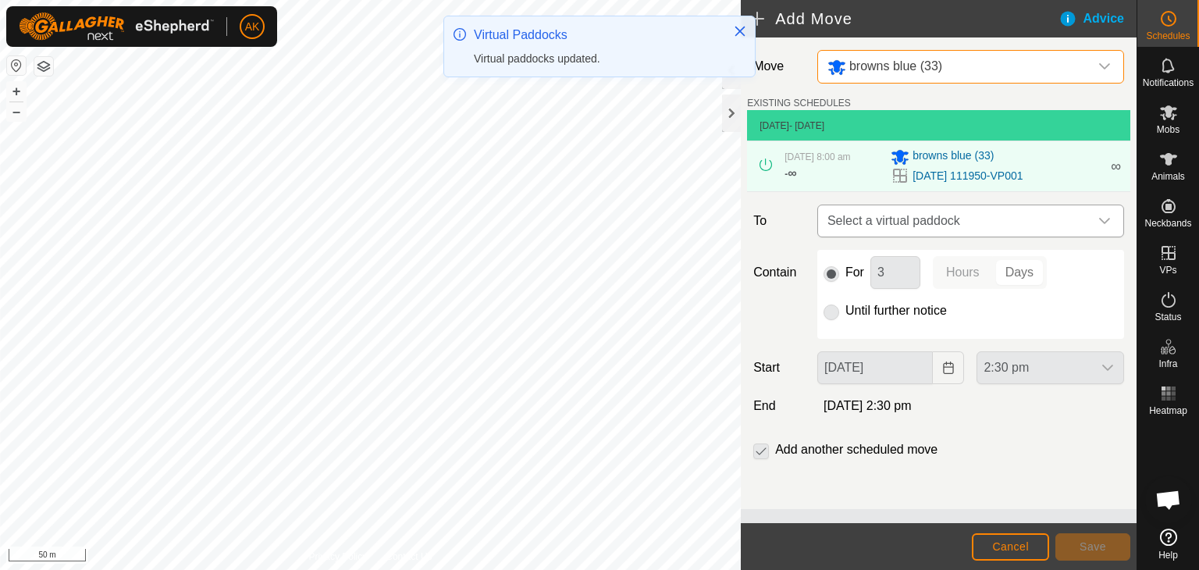
click at [896, 220] on span "Select a virtual paddock" at bounding box center [955, 220] width 268 height 31
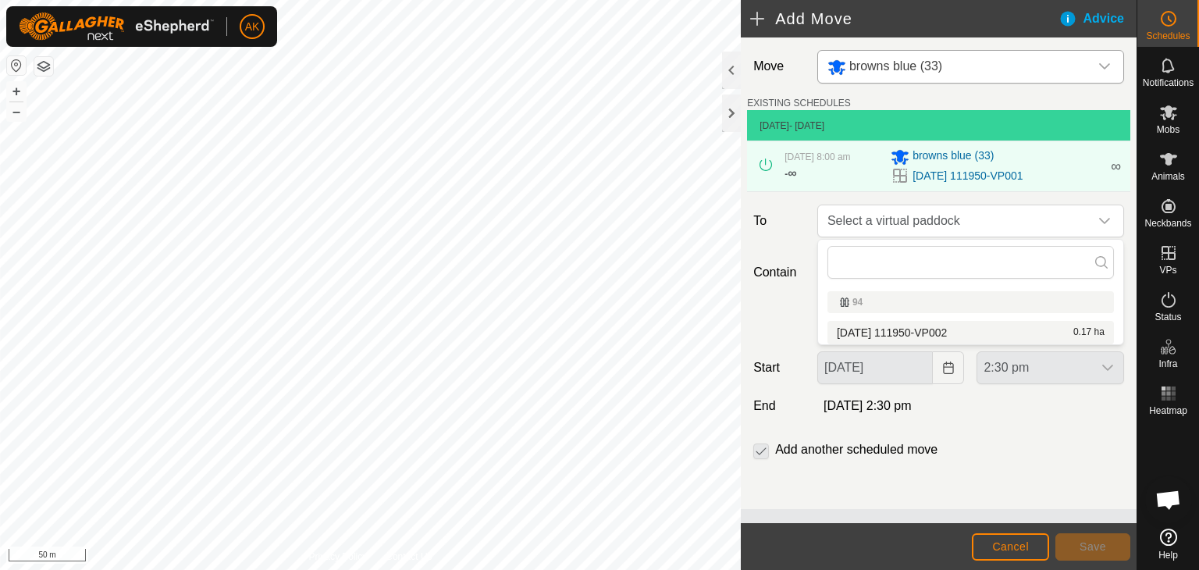
click at [878, 329] on li "[DATE] 111950-VP002 0.17 ha" at bounding box center [971, 332] width 287 height 23
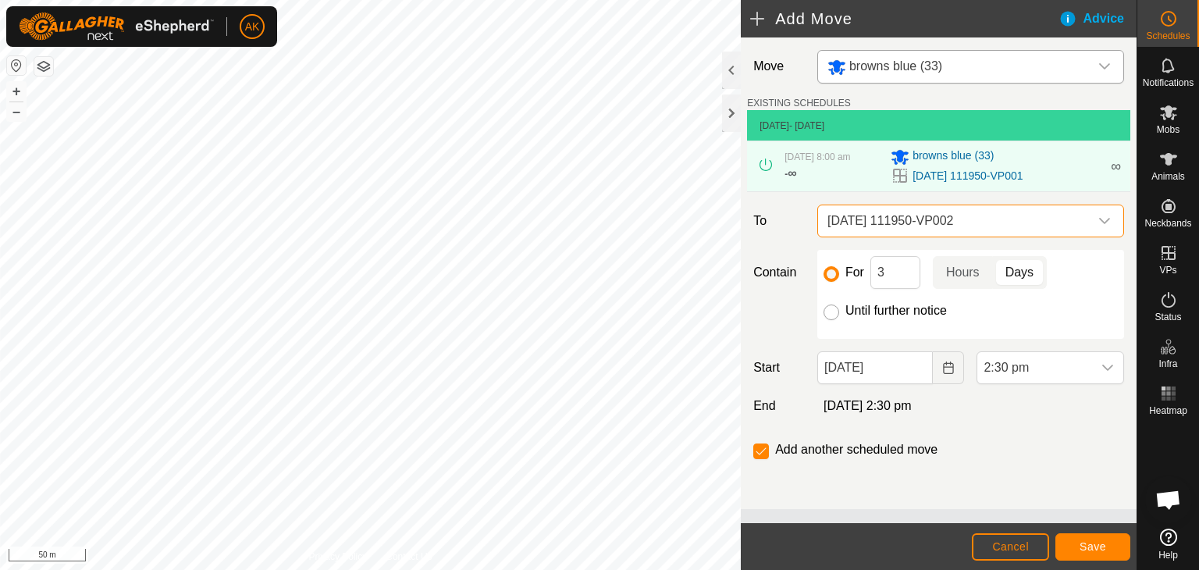
click at [834, 313] on input "Until further notice" at bounding box center [832, 312] width 16 height 16
radio input "true"
checkbox input "false"
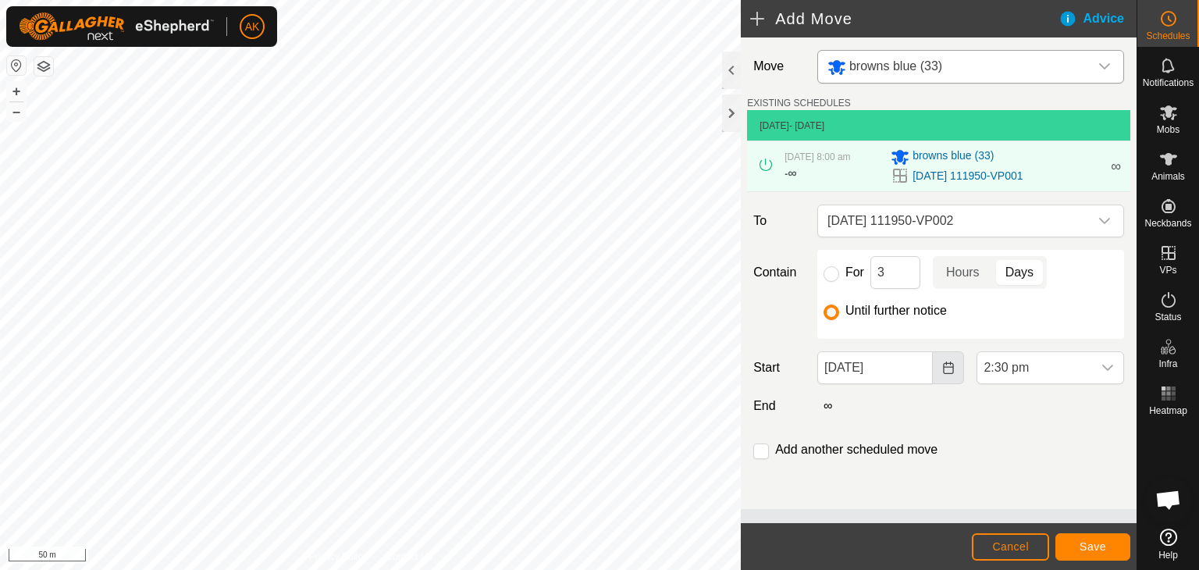
click at [952, 372] on icon "Choose Date" at bounding box center [948, 367] width 10 height 12
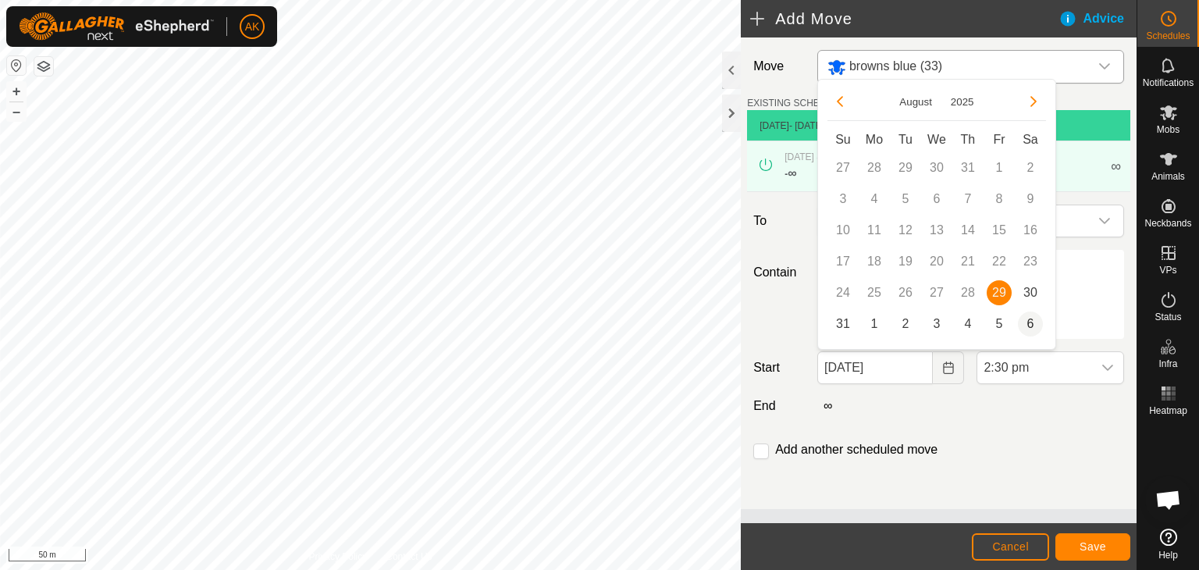
drag, startPoint x: 1030, startPoint y: 290, endPoint x: 1034, endPoint y: 333, distance: 43.9
click at [1031, 290] on span "30" at bounding box center [1030, 292] width 25 height 25
type input "[DATE]"
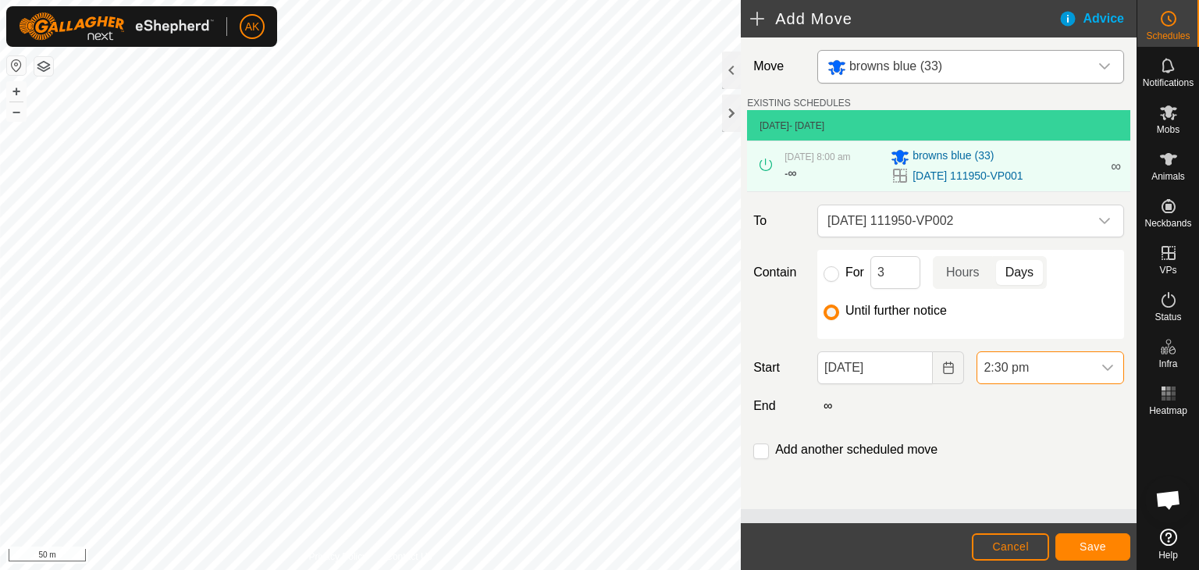
click at [1014, 366] on span "2:30 pm" at bounding box center [1034, 367] width 115 height 31
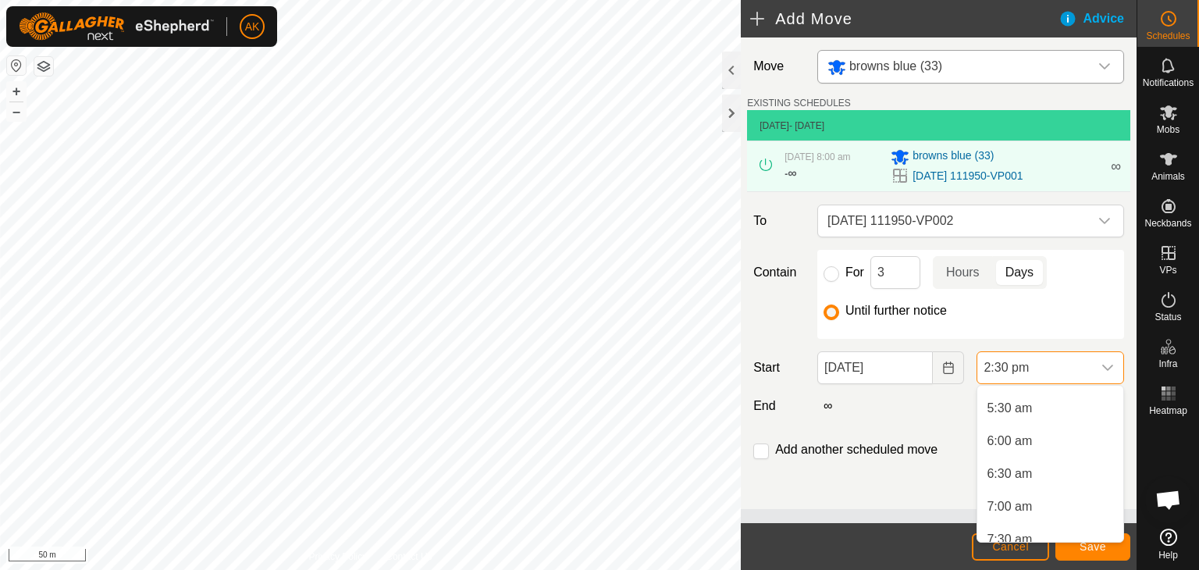
scroll to position [429, 0]
click at [1012, 493] on li "8:00 am" at bounding box center [1050, 496] width 146 height 31
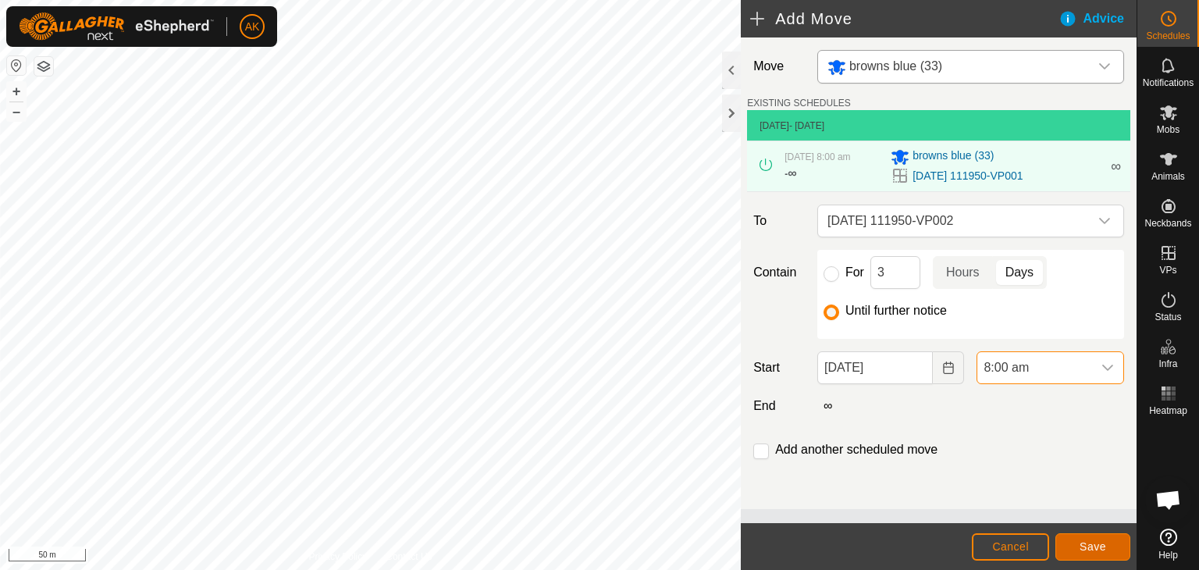
click at [1077, 533] on button "Save" at bounding box center [1092, 546] width 75 height 27
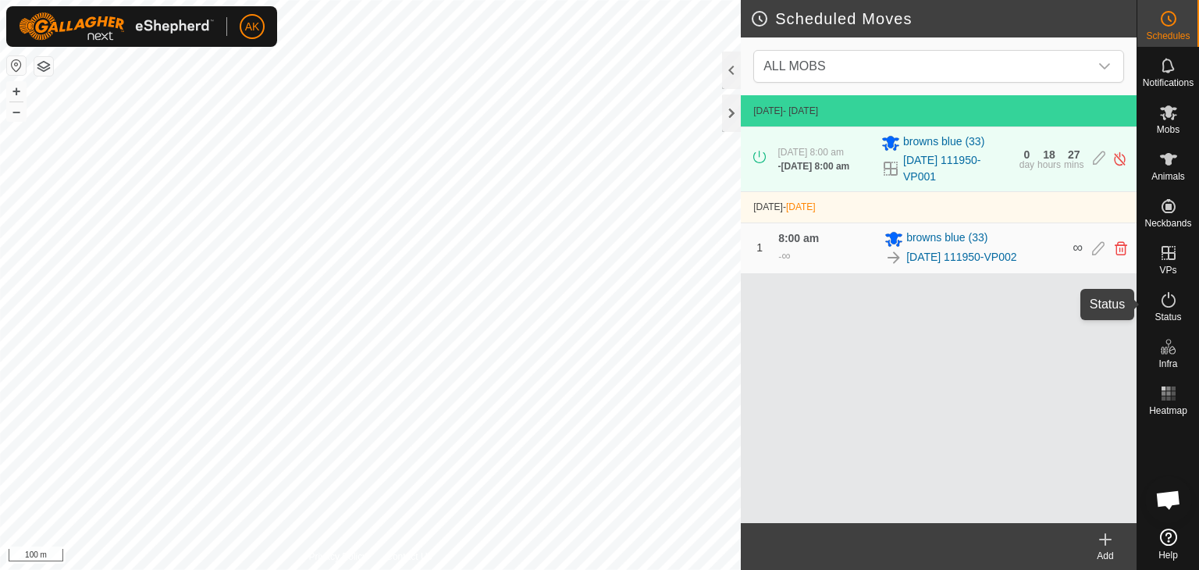
click at [1171, 304] on icon at bounding box center [1168, 299] width 19 height 19
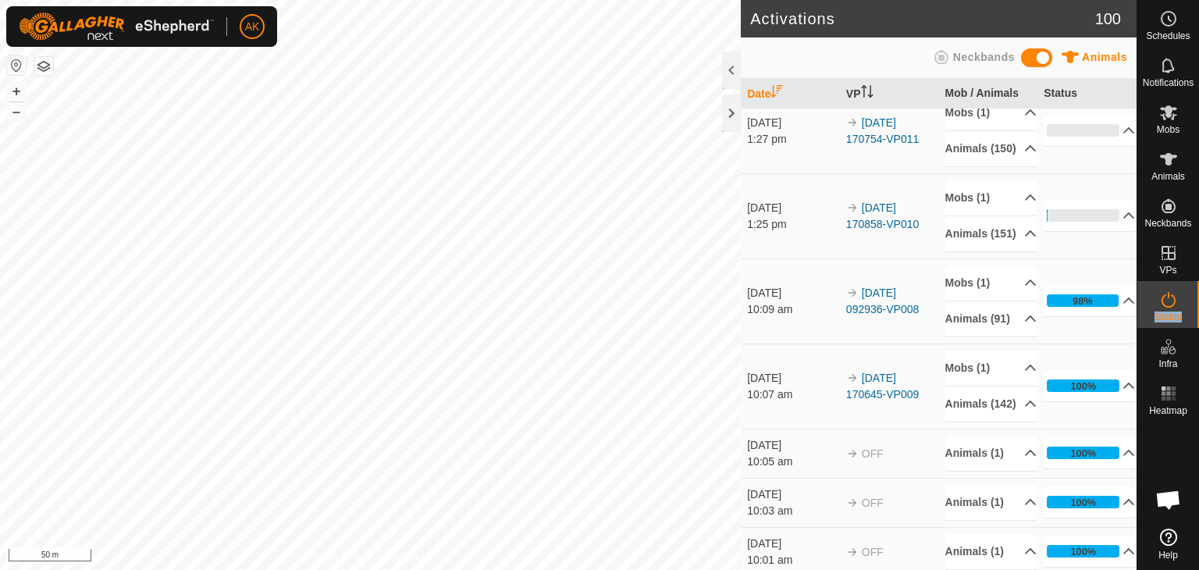
scroll to position [234, 0]
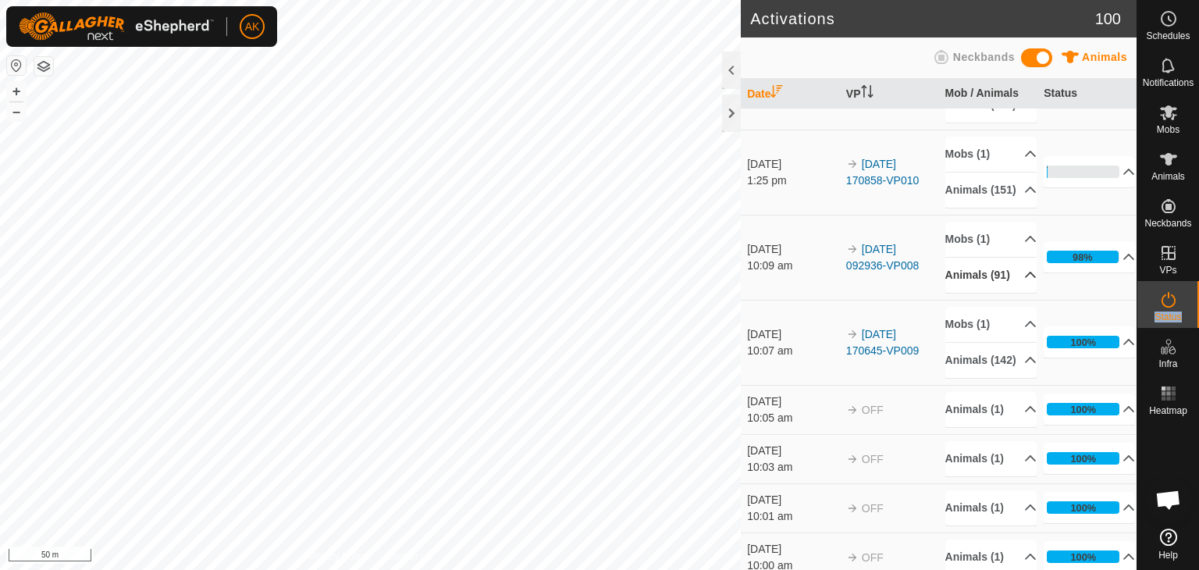
click at [1024, 281] on icon at bounding box center [1030, 275] width 12 height 12
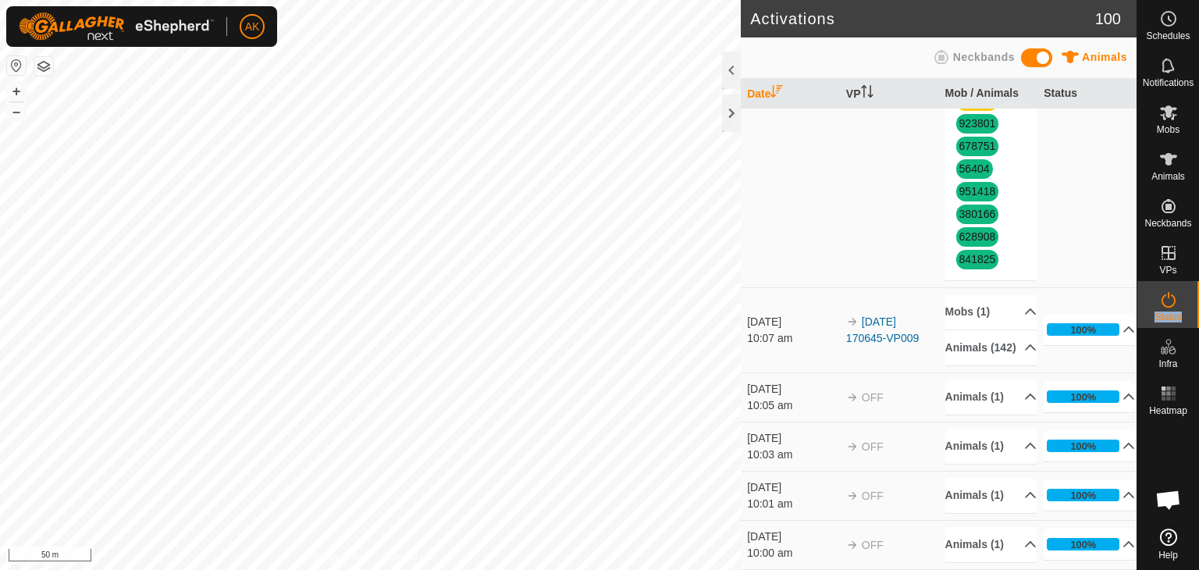
scroll to position [2342, 0]
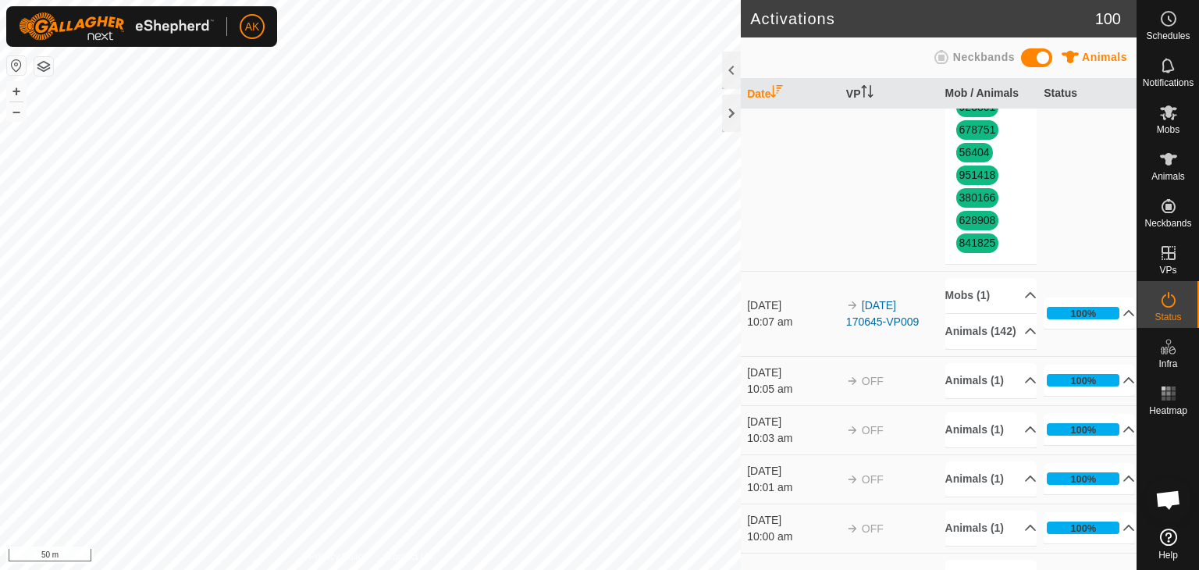
click at [965, 94] on span "970430" at bounding box center [977, 85] width 43 height 20
click at [965, 91] on link "970430" at bounding box center [977, 84] width 37 height 12
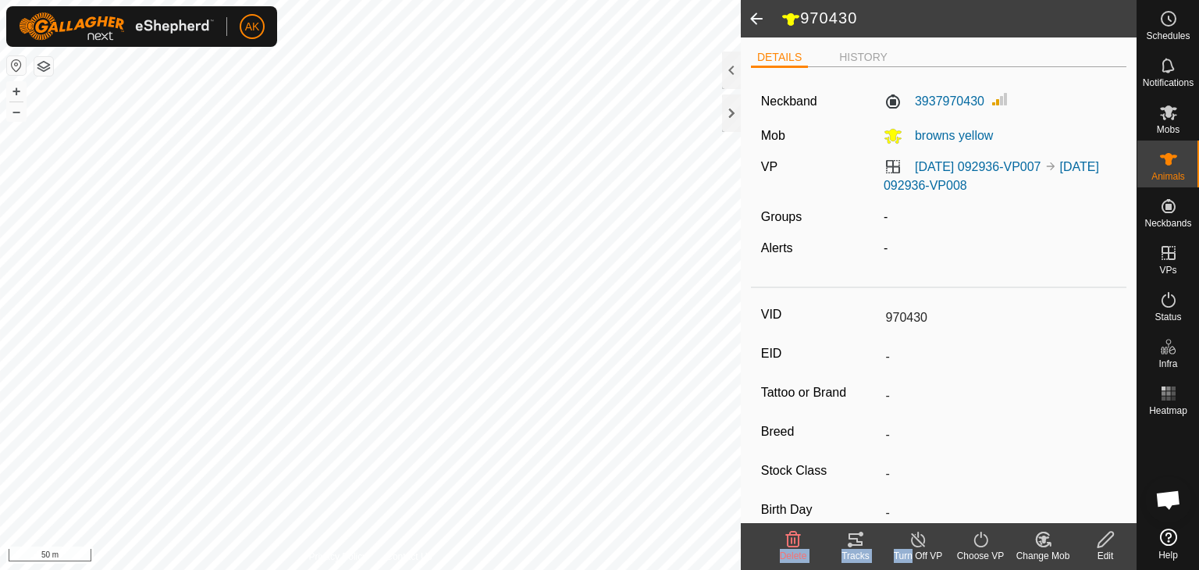
drag, startPoint x: 792, startPoint y: 563, endPoint x: 759, endPoint y: 553, distance: 34.3
click at [759, 560] on footer "Delete Tracks Turn Off VP Choose VP Change Mob Edit" at bounding box center [939, 546] width 396 height 47
click at [787, 538] on icon at bounding box center [793, 540] width 15 height 16
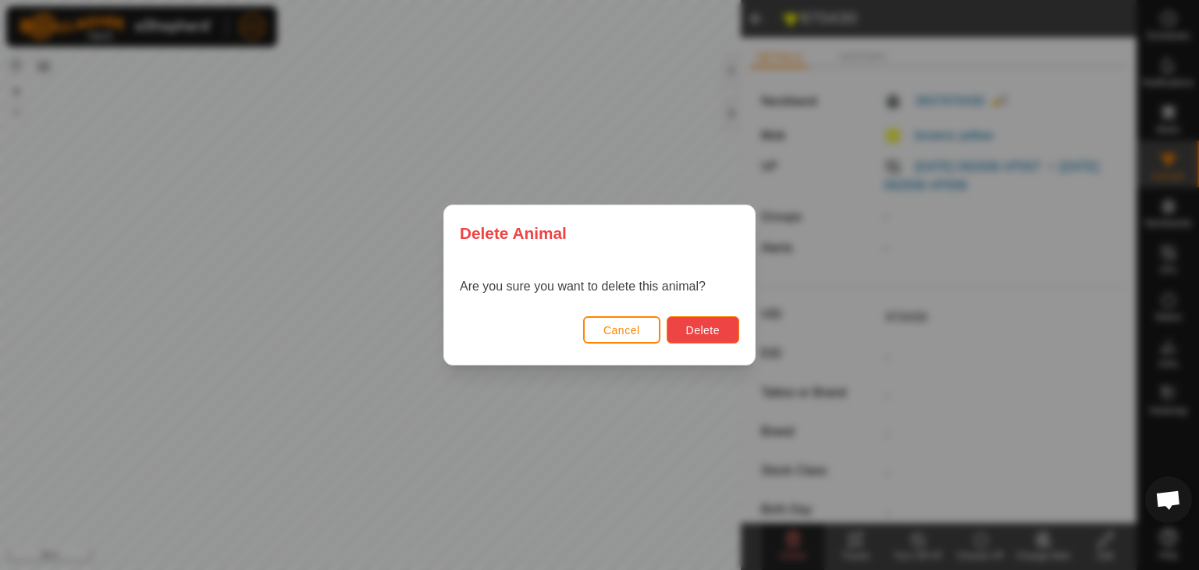
click at [721, 327] on button "Delete" at bounding box center [703, 329] width 73 height 27
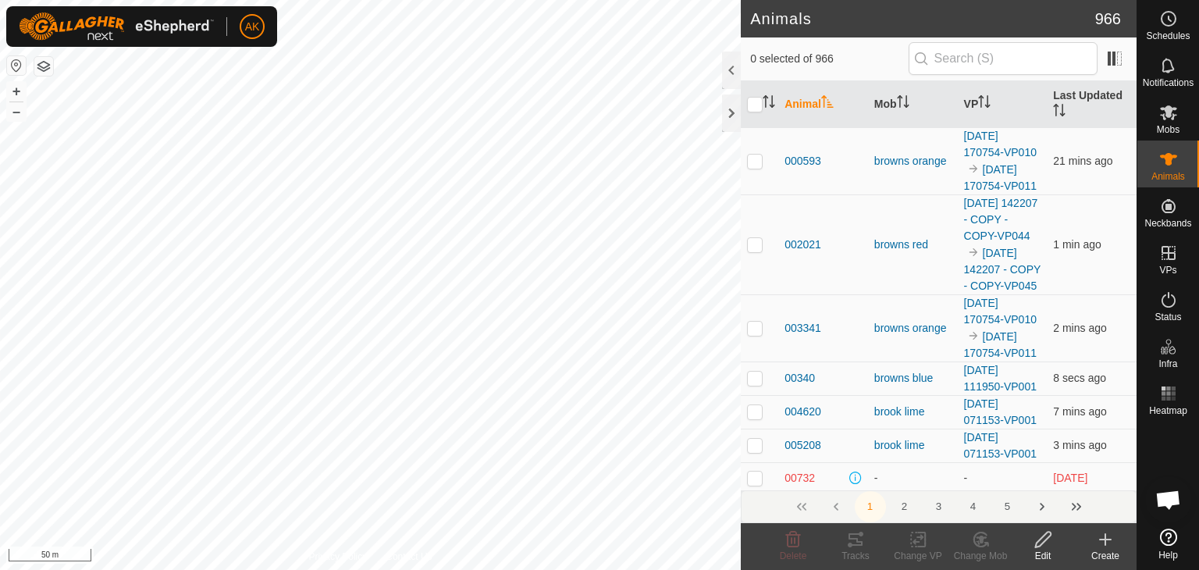
click at [1098, 543] on icon at bounding box center [1105, 539] width 19 height 19
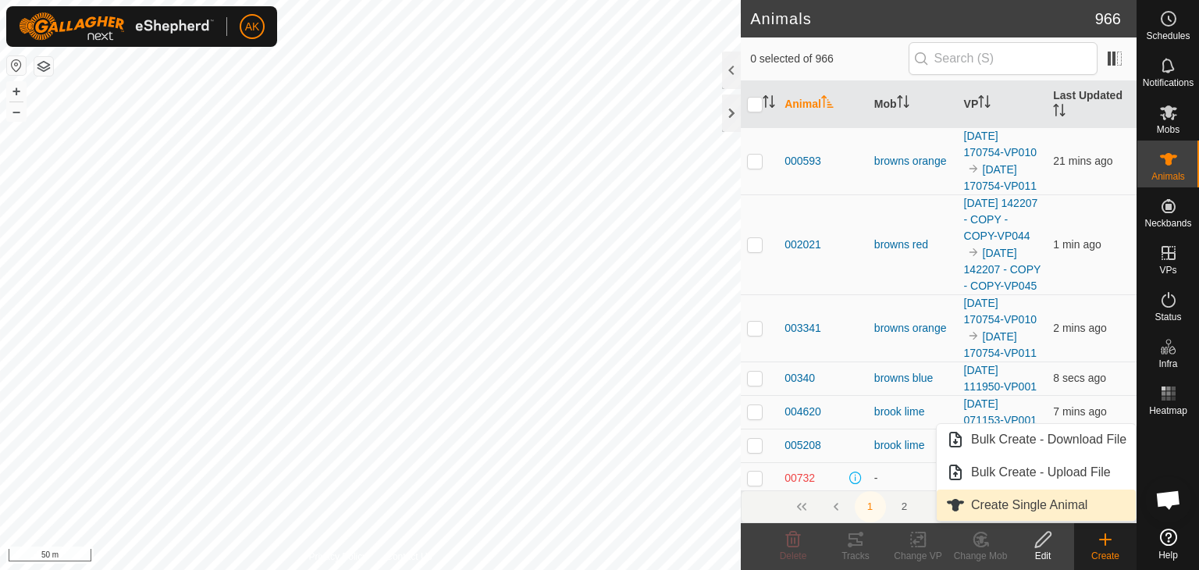
click at [1026, 504] on link "Create Single Animal" at bounding box center [1036, 504] width 199 height 31
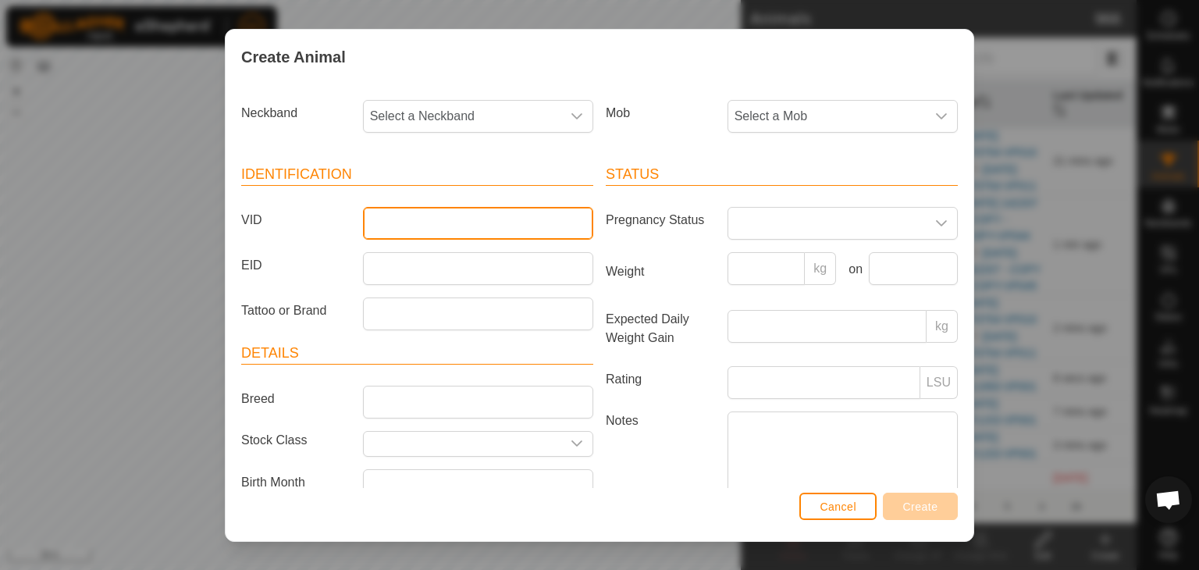
click at [387, 215] on input "VID" at bounding box center [478, 223] width 230 height 33
drag, startPoint x: 447, startPoint y: 178, endPoint x: 197, endPoint y: 556, distance: 453.0
click at [645, 403] on div "Identification VID EID Tattoo or Brand Details Breed Stock Class Birth Month Ag…" at bounding box center [599, 351] width 729 height 413
type input "74030"
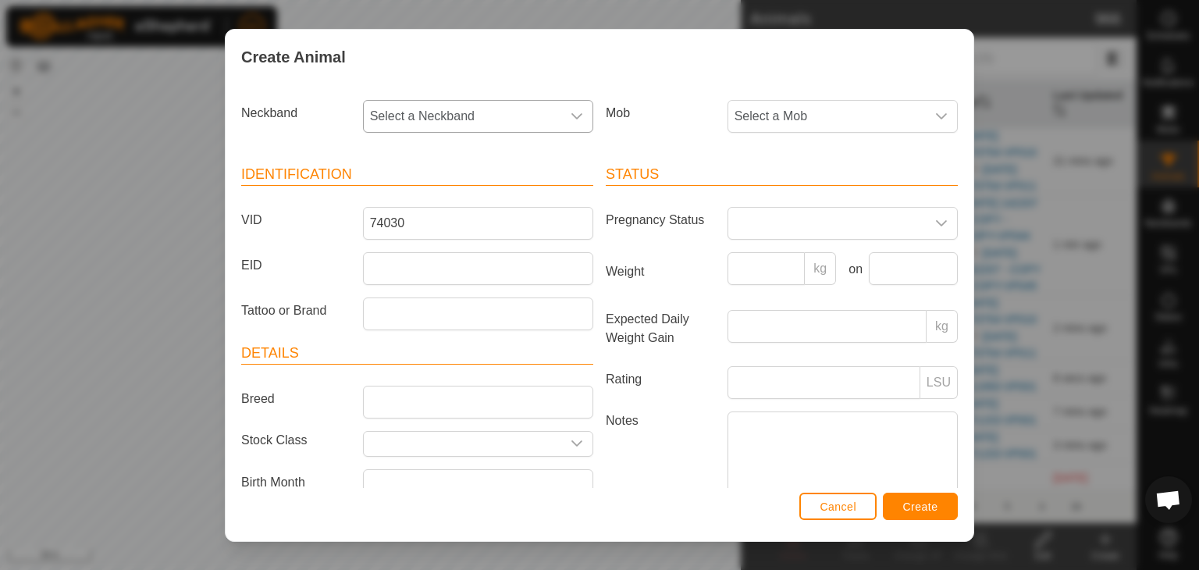
click at [577, 115] on icon "dropdown trigger" at bounding box center [577, 116] width 12 height 12
click at [417, 277] on li "3937970430" at bounding box center [477, 282] width 225 height 31
click at [807, 118] on span "Select a Mob" at bounding box center [827, 116] width 198 height 31
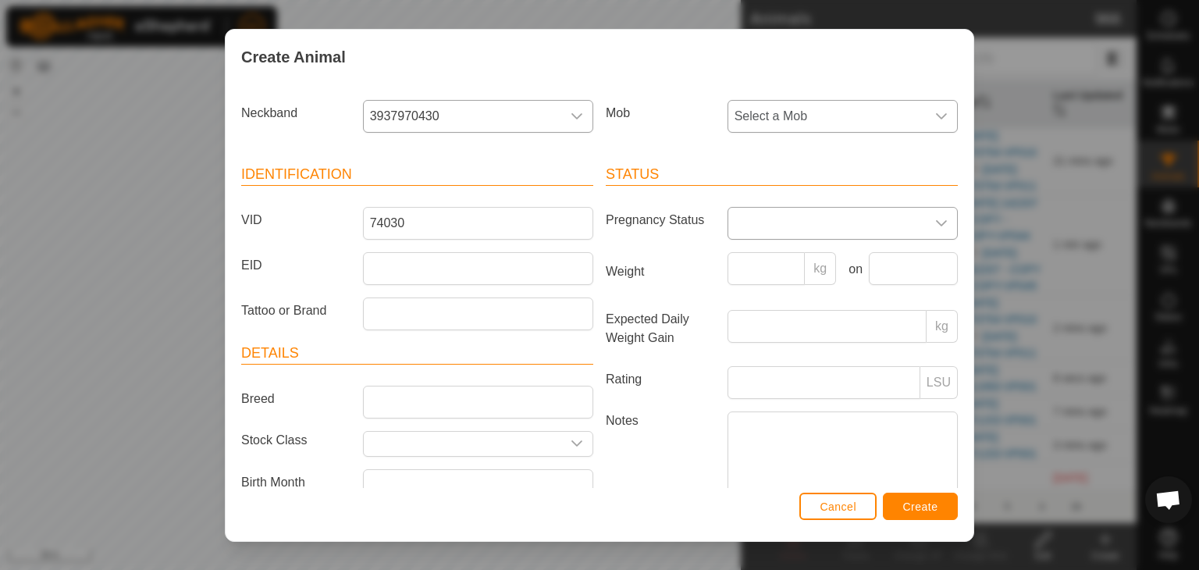
click at [789, 216] on span at bounding box center [827, 223] width 198 height 31
click at [803, 119] on span "Select a Mob" at bounding box center [827, 116] width 198 height 31
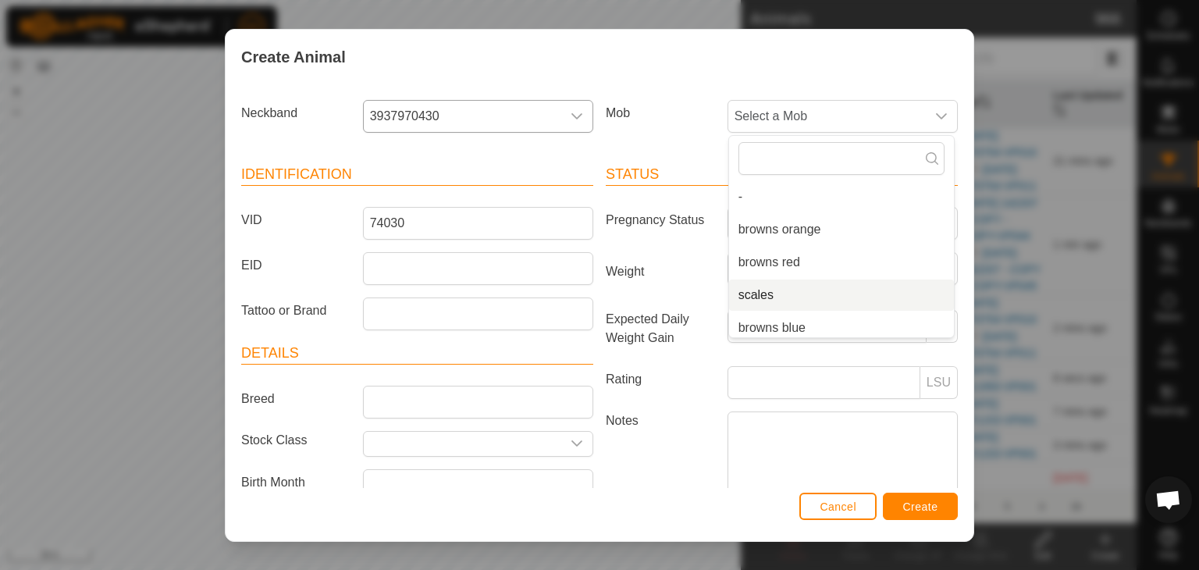
scroll to position [78, 0]
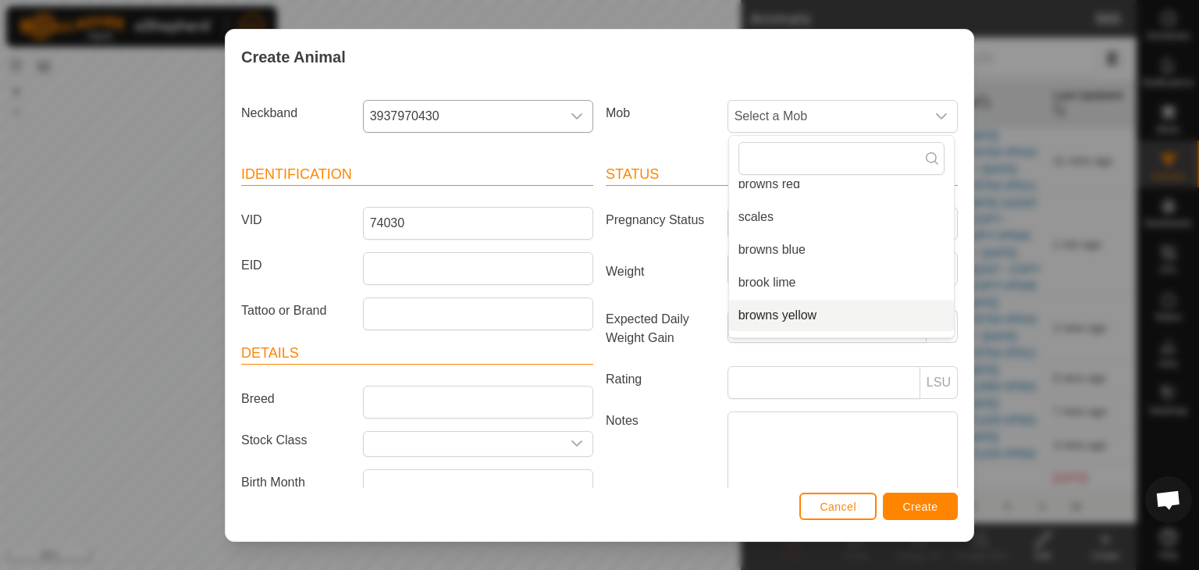
click at [781, 311] on li "browns yellow" at bounding box center [841, 315] width 225 height 31
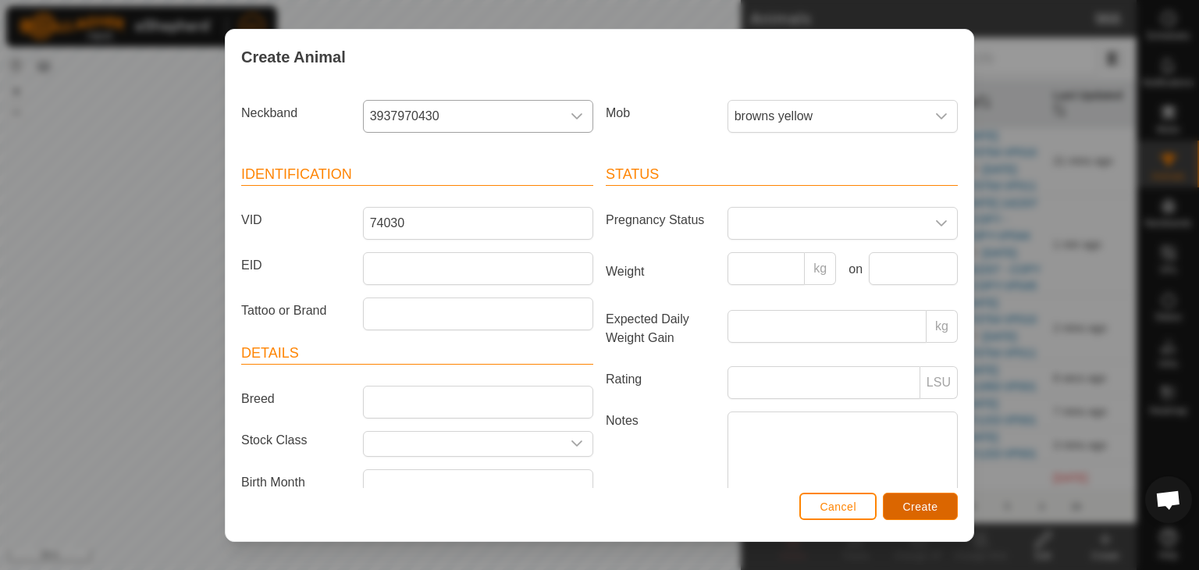
click at [915, 500] on span "Create" at bounding box center [920, 506] width 35 height 12
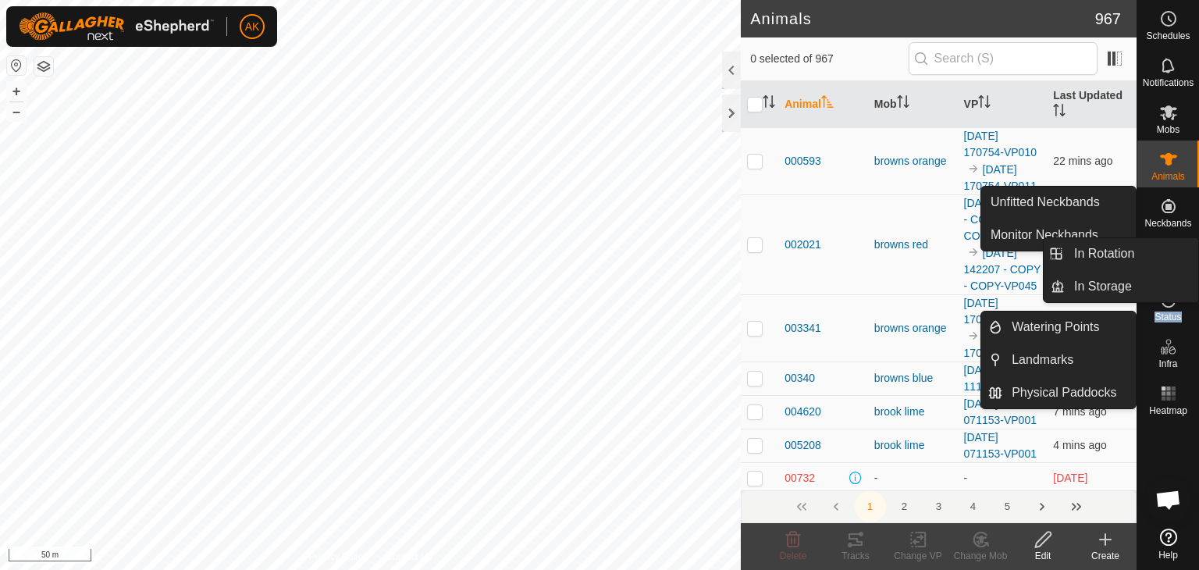
drag, startPoint x: 1192, startPoint y: 296, endPoint x: 1177, endPoint y: 227, distance: 70.3
click at [1177, 232] on nav "Schedules Notifications Mobs Animals Neckbands VPs Status Infra Heatmap Help" at bounding box center [1168, 285] width 62 height 570
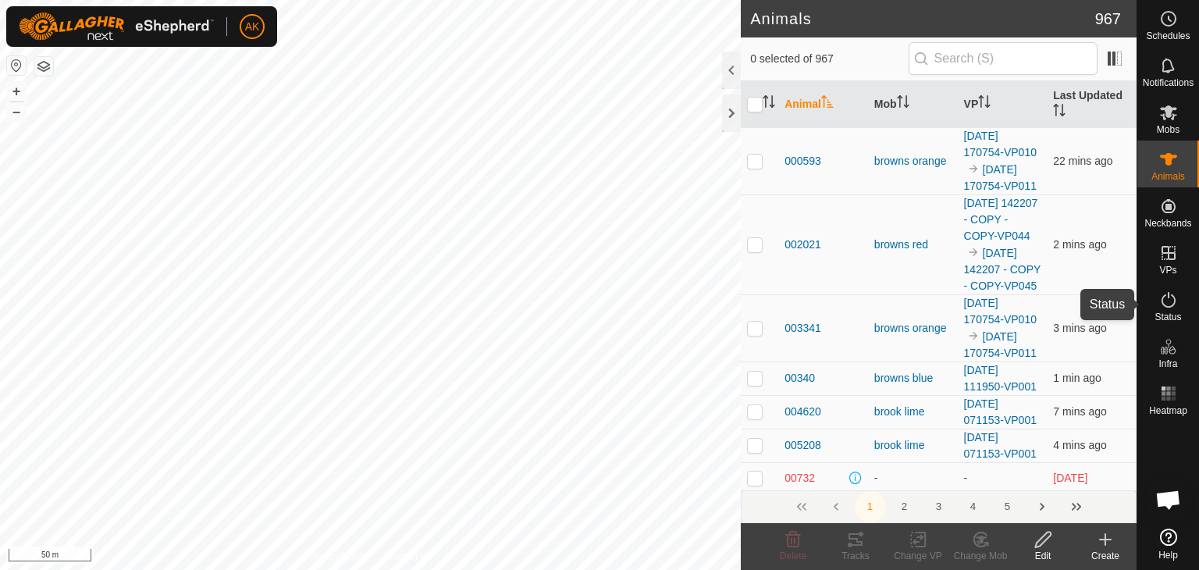
click at [1166, 301] on icon at bounding box center [1168, 299] width 19 height 19
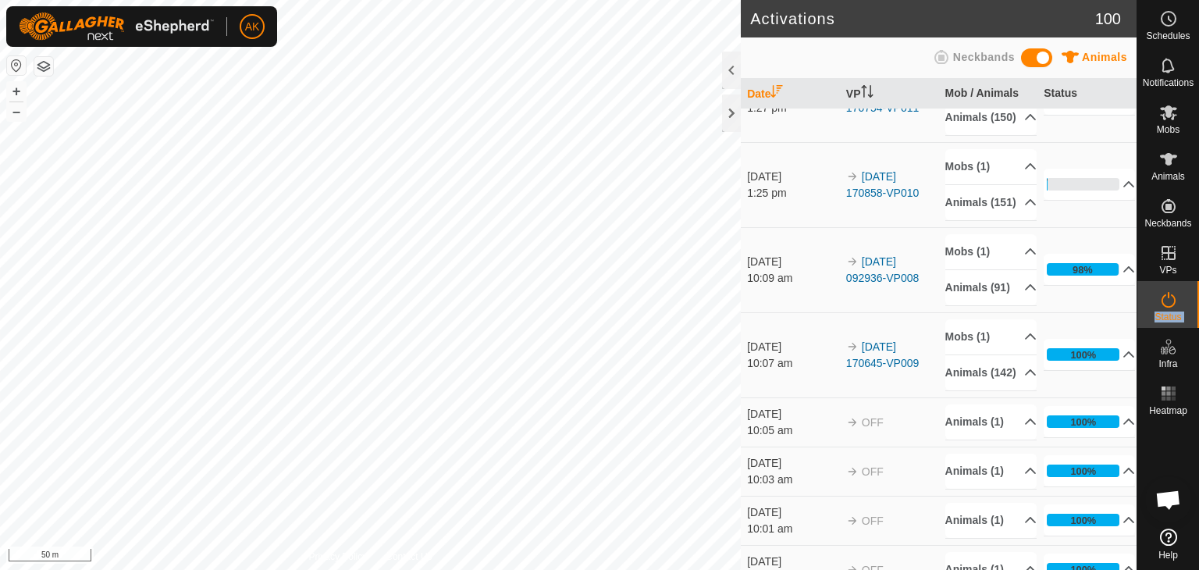
scroll to position [234, 0]
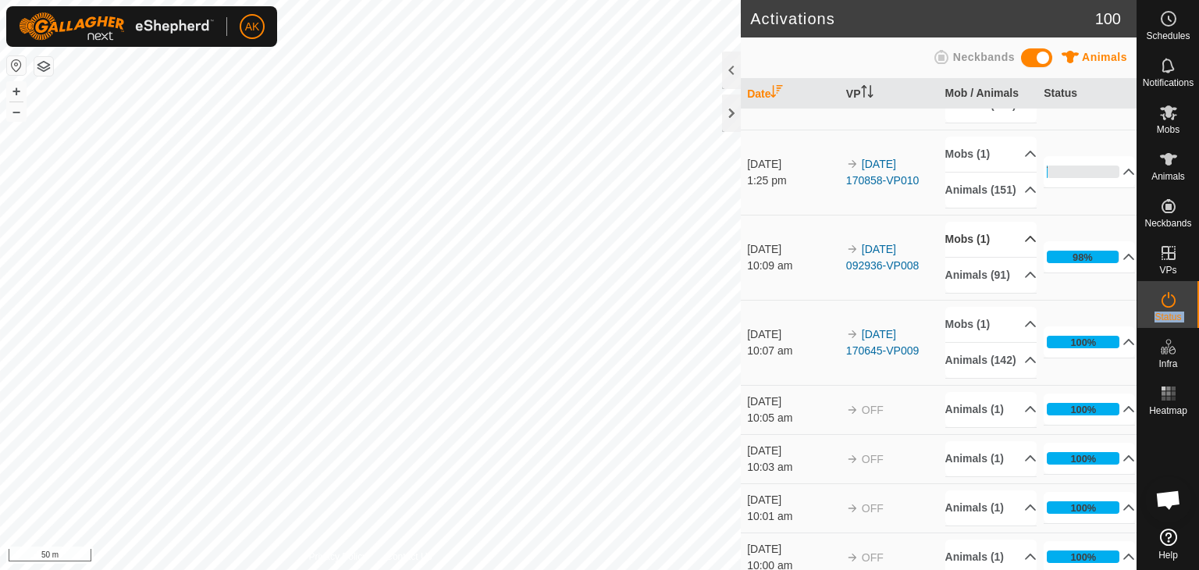
click at [970, 257] on p-accordion-header "Mobs (1)" at bounding box center [990, 239] width 91 height 35
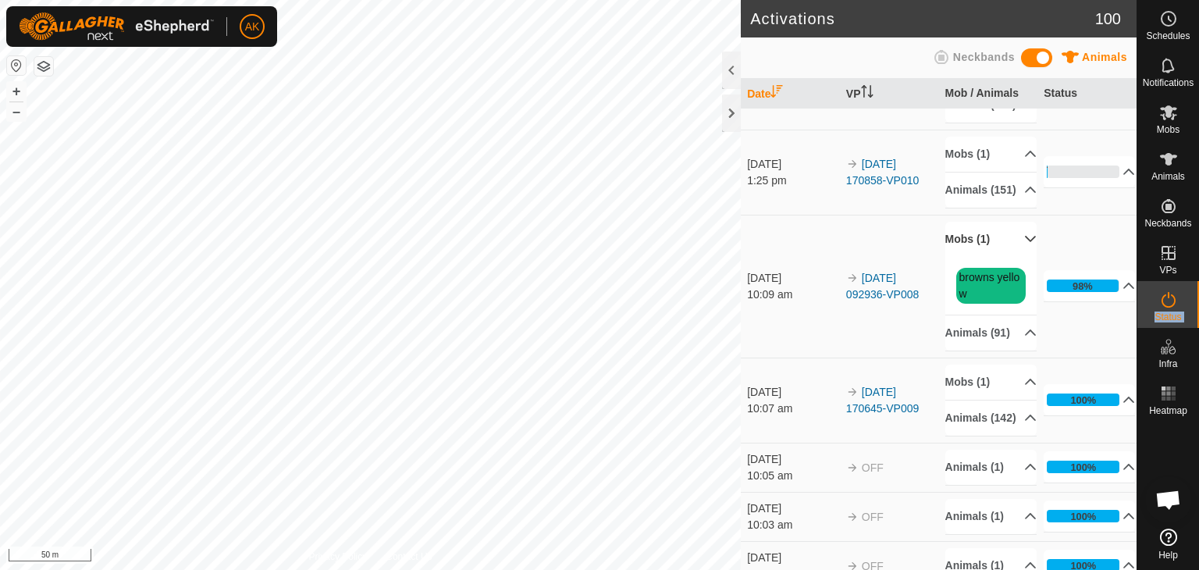
click at [970, 257] on p-accordion-header "Mobs (1)" at bounding box center [990, 239] width 91 height 35
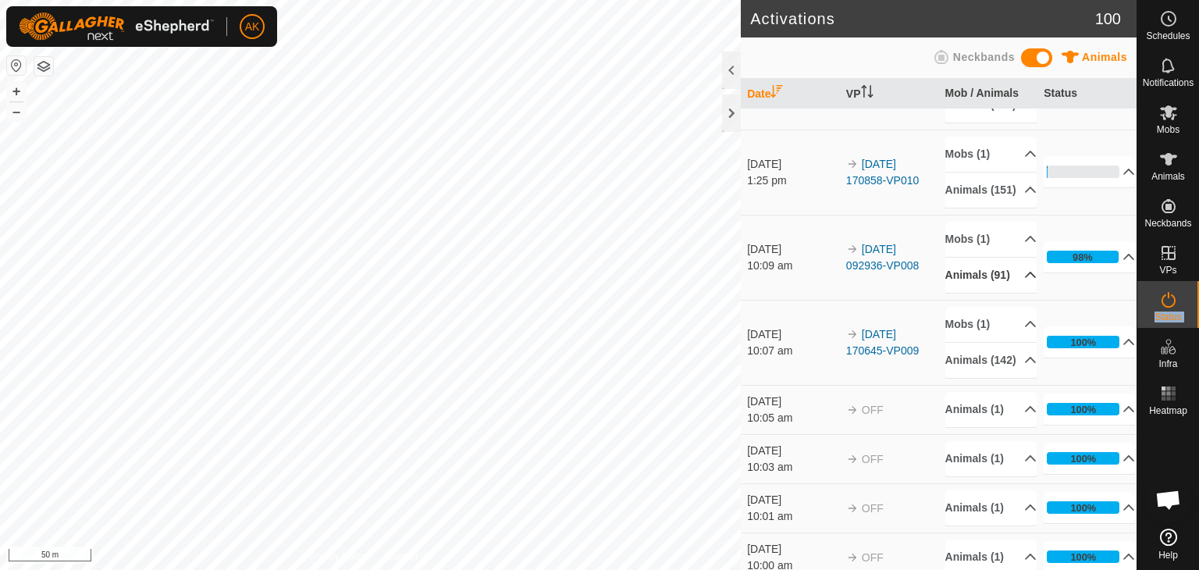
click at [1024, 281] on icon at bounding box center [1030, 275] width 12 height 12
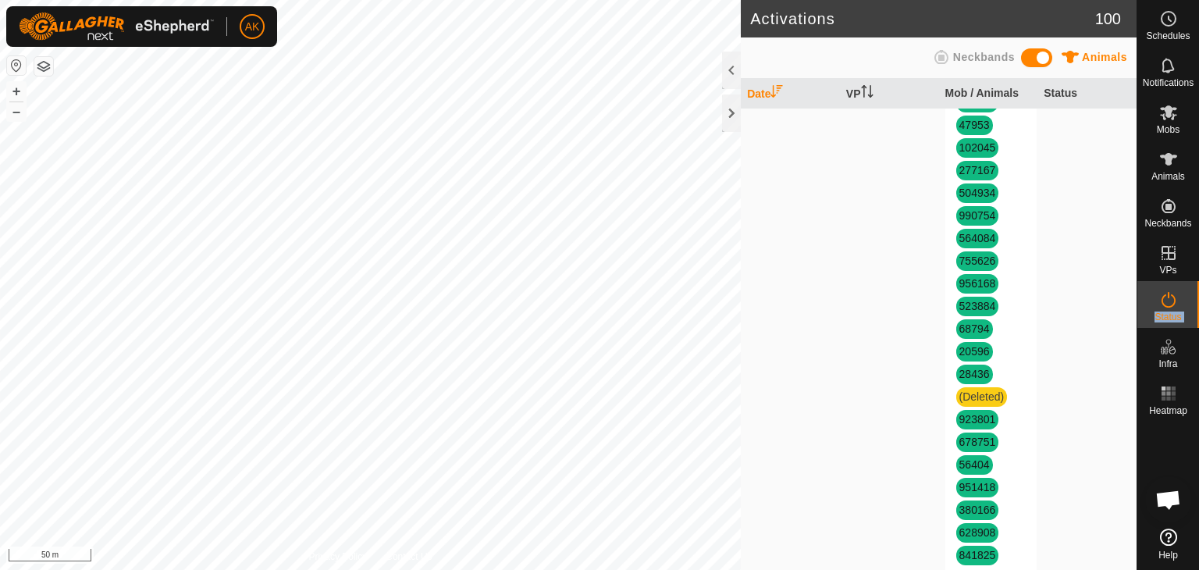
scroll to position [1718, 0]
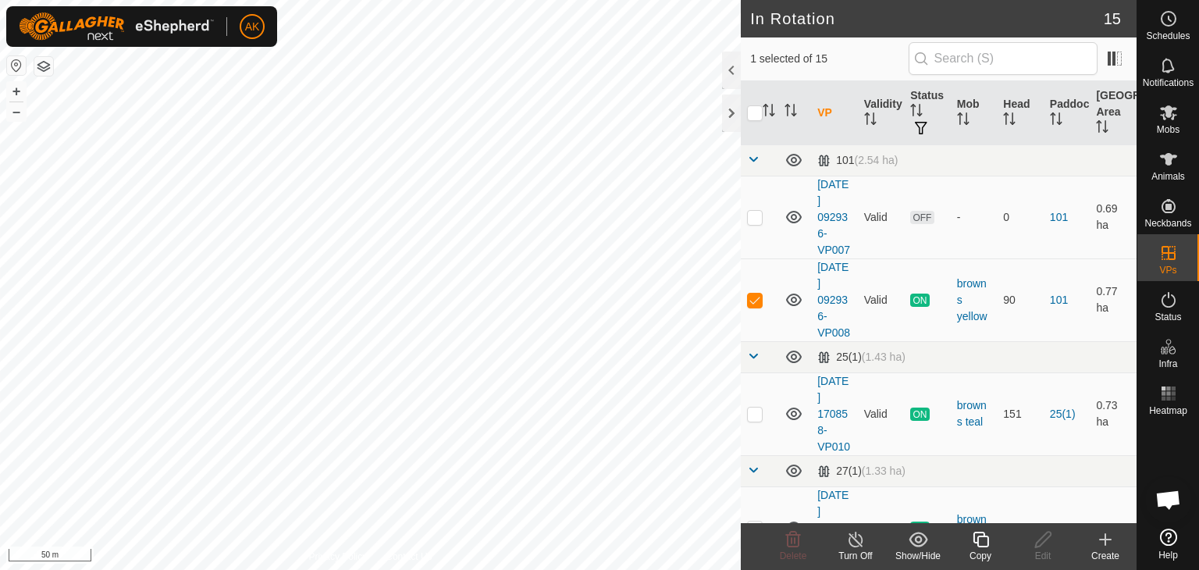
checkbox input "true"
checkbox input "false"
click at [787, 539] on icon at bounding box center [793, 540] width 15 height 16
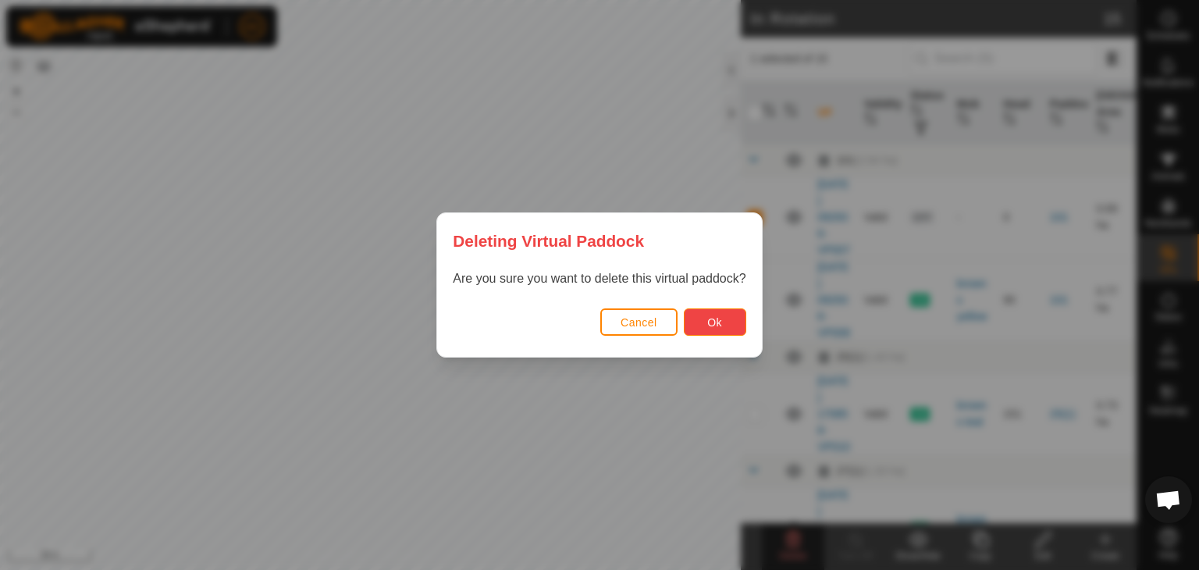
click at [731, 319] on button "Ok" at bounding box center [715, 321] width 62 height 27
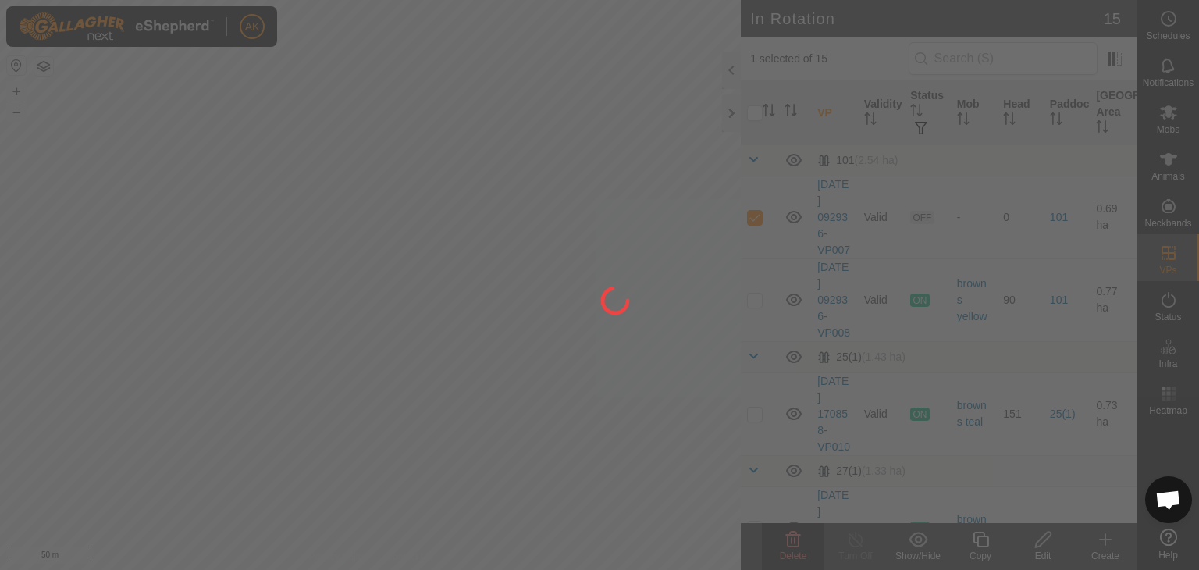
checkbox input "false"
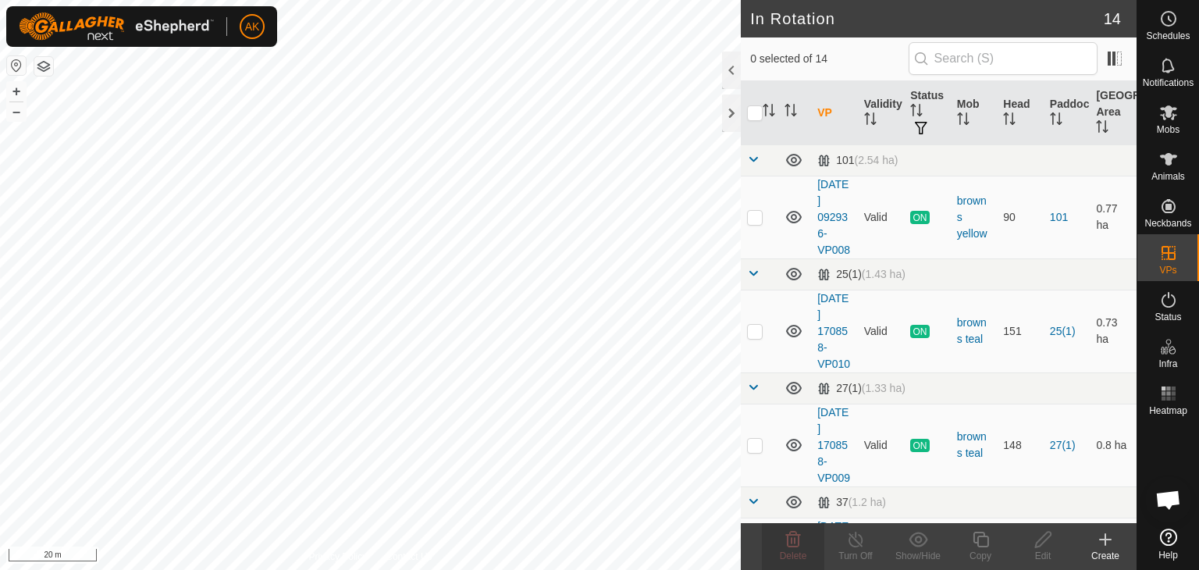
checkbox input "true"
click at [968, 535] on copy-svg-icon at bounding box center [980, 539] width 62 height 19
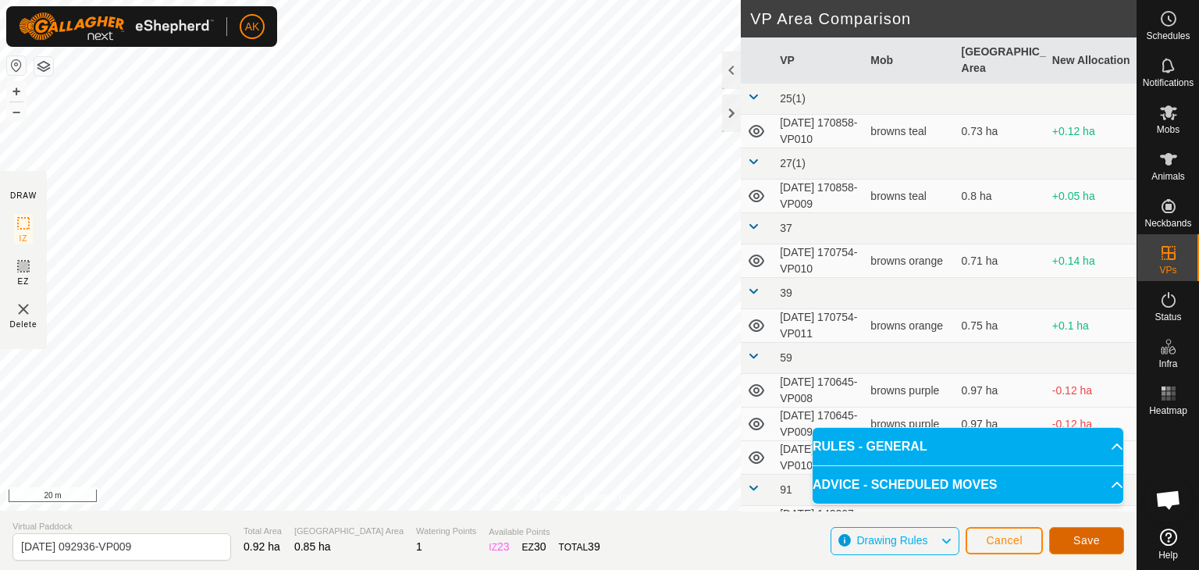
click at [1103, 544] on button "Save" at bounding box center [1086, 540] width 75 height 27
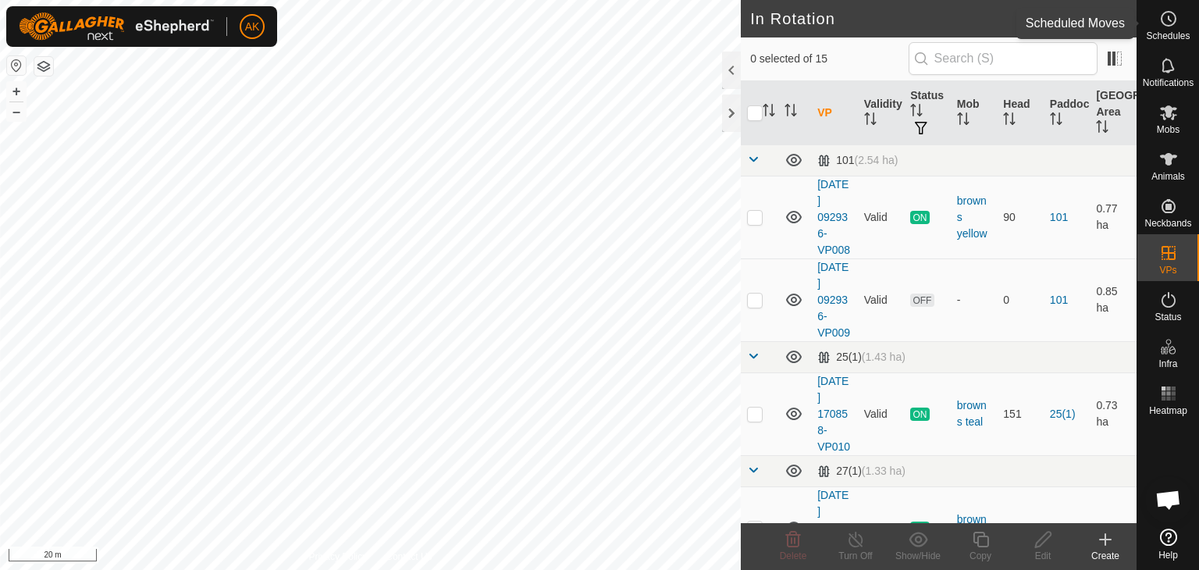
click at [1177, 32] on span "Schedules" at bounding box center [1168, 35] width 44 height 9
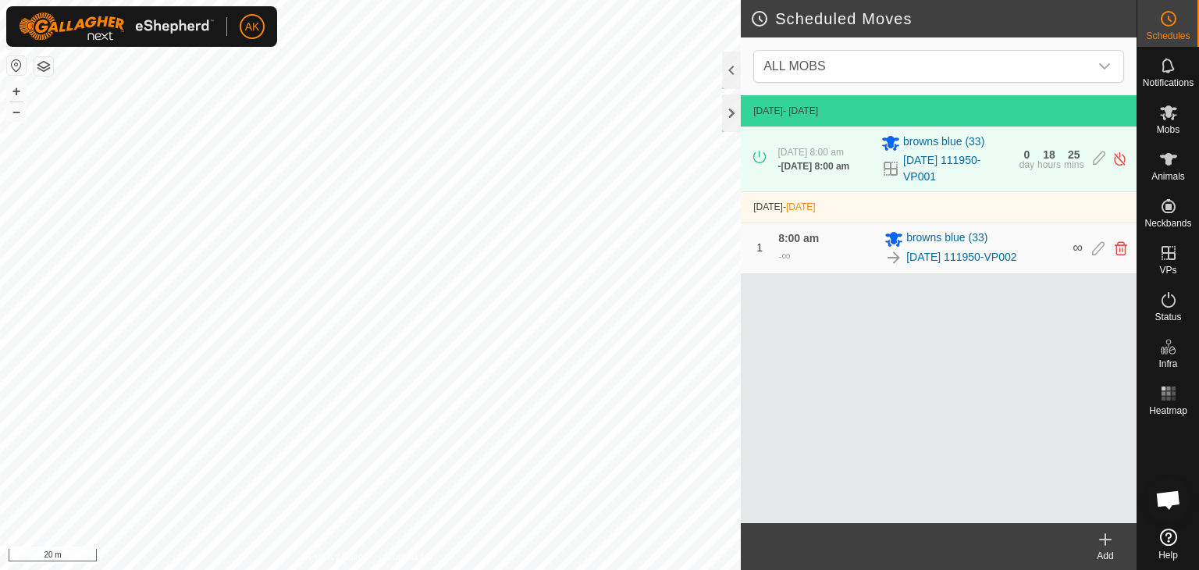
click at [1111, 547] on icon at bounding box center [1105, 539] width 19 height 19
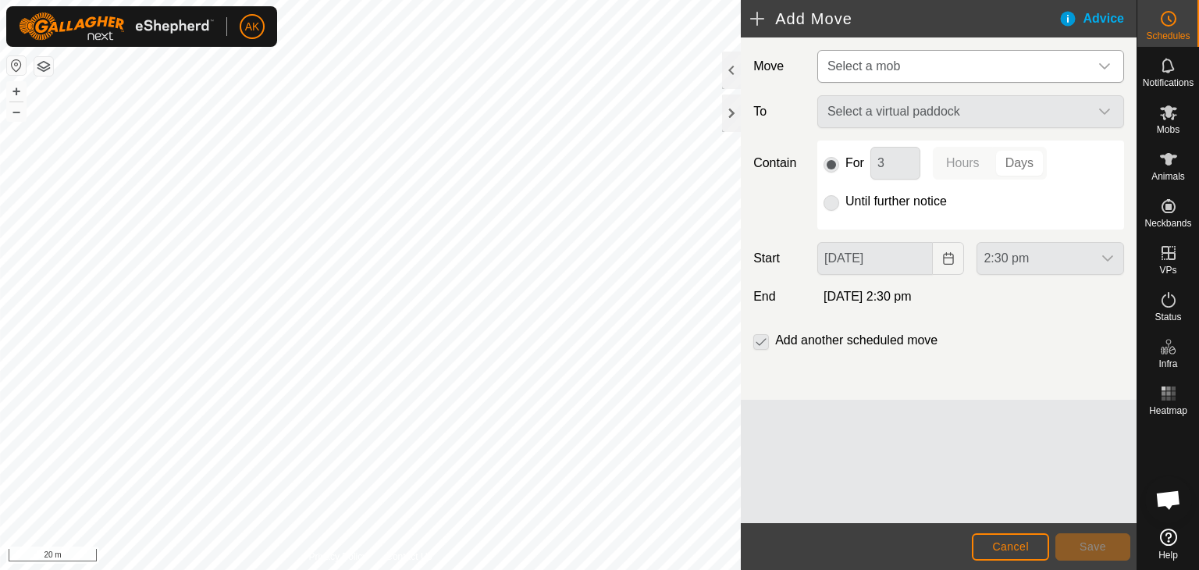
click at [903, 66] on span "Select a mob" at bounding box center [955, 66] width 268 height 31
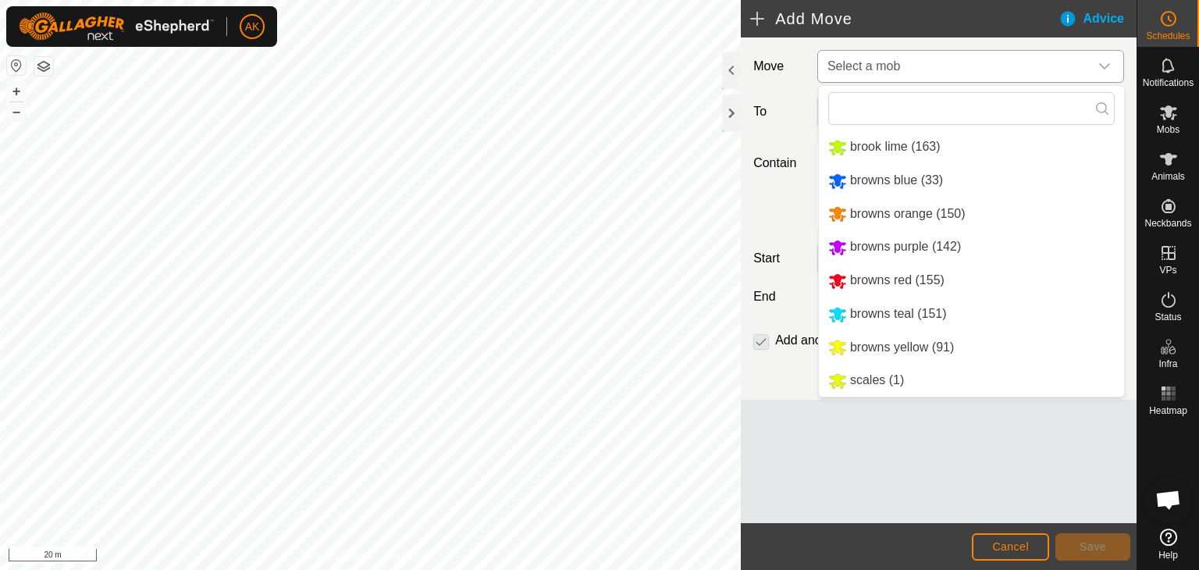
click at [885, 351] on li "browns yellow (91)" at bounding box center [971, 348] width 305 height 32
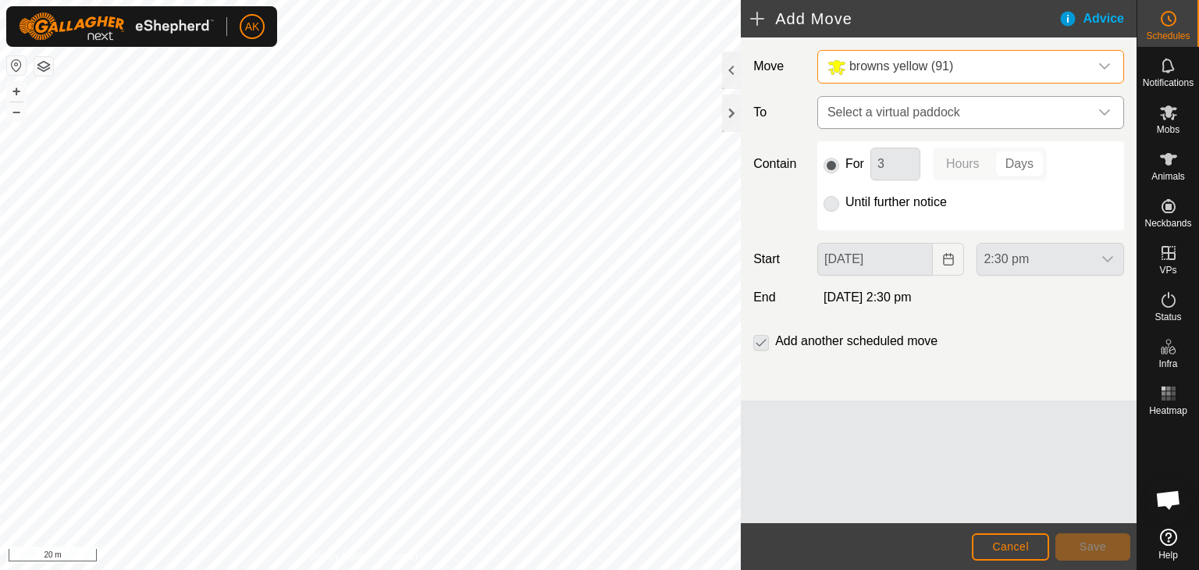
click at [945, 123] on span "Select a virtual paddock" at bounding box center [955, 112] width 268 height 31
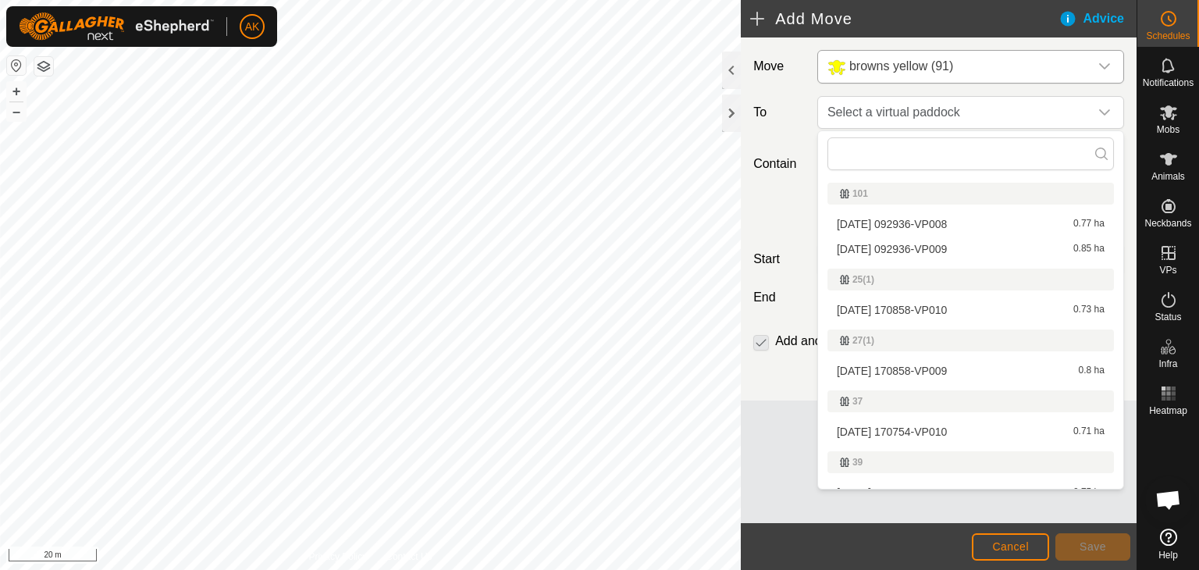
click at [920, 247] on li "2025-08-21 092936-VP009 0.85 ha" at bounding box center [971, 248] width 287 height 23
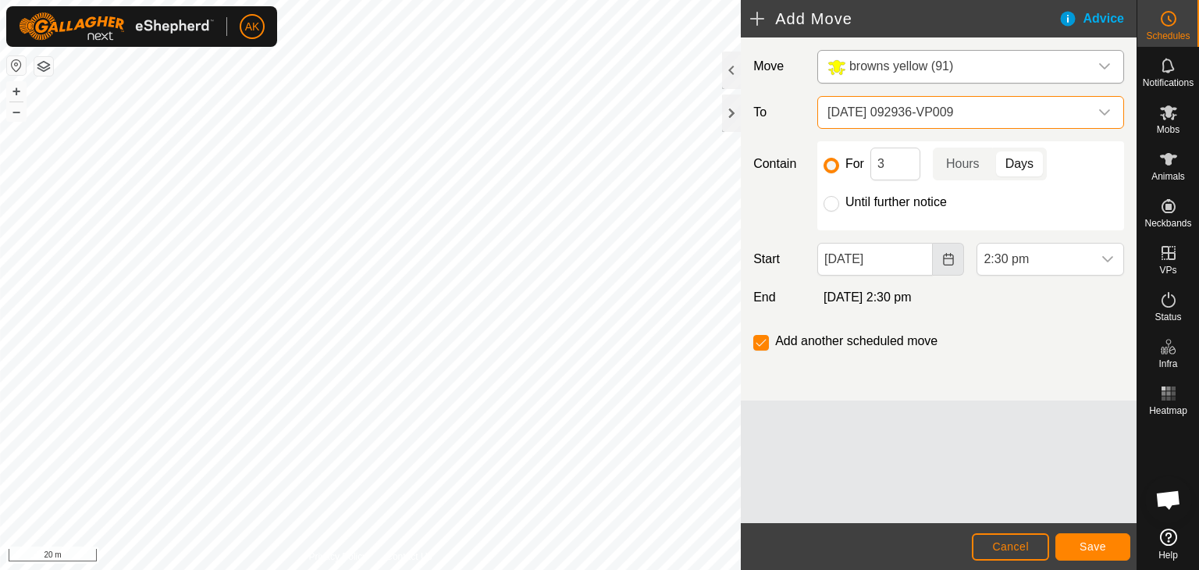
click at [946, 263] on icon "Choose Date" at bounding box center [948, 259] width 12 height 12
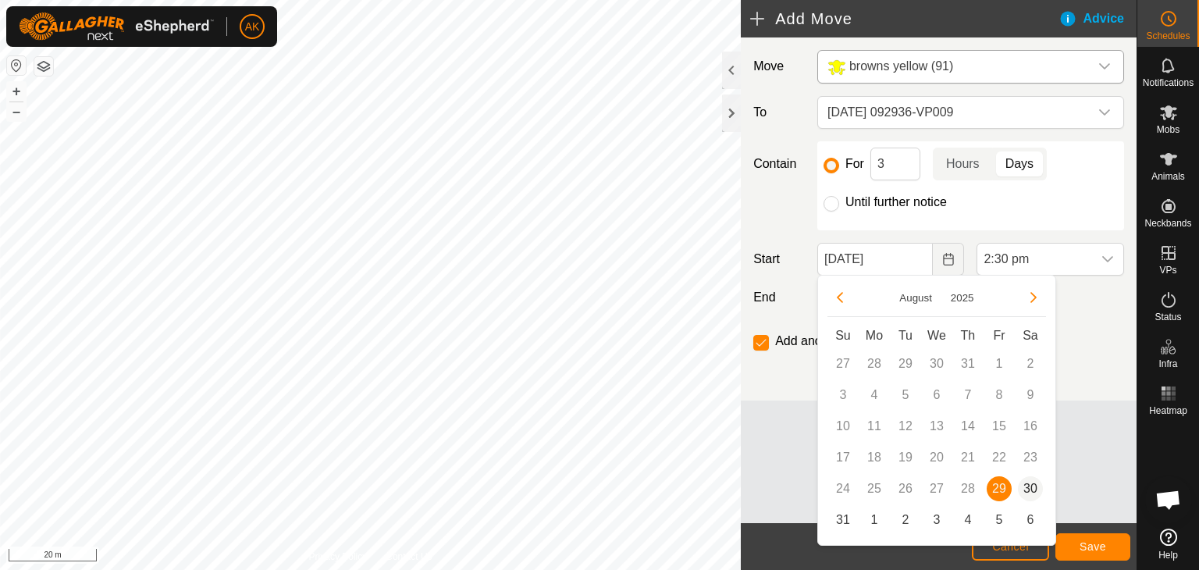
click at [1026, 491] on span "30" at bounding box center [1030, 488] width 25 height 25
type input "[DATE]"
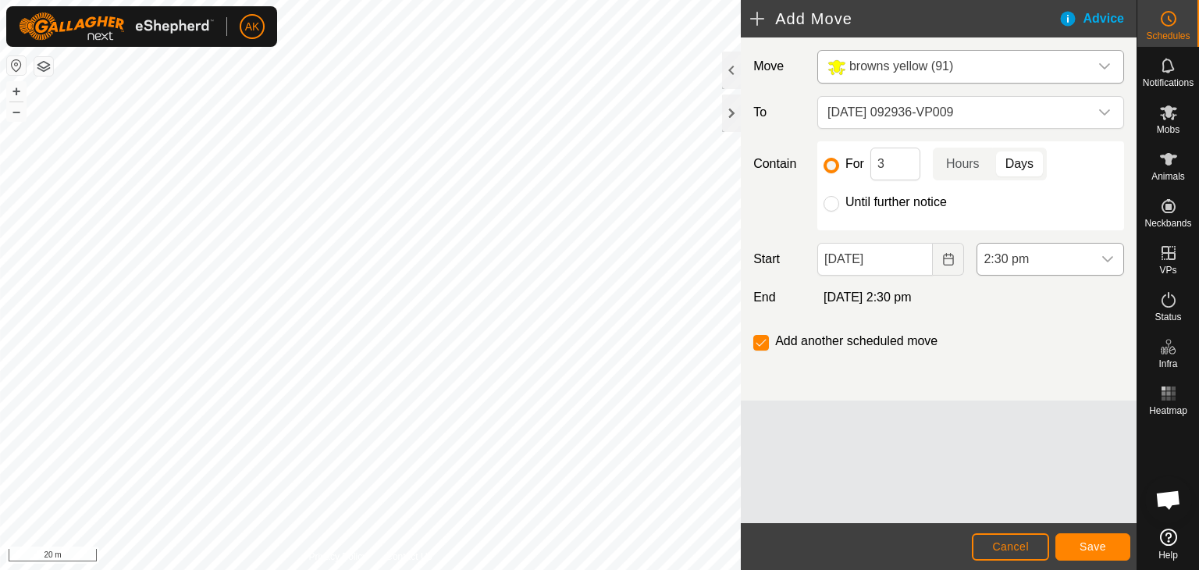
click at [1042, 265] on span "2:30 pm" at bounding box center [1034, 259] width 115 height 31
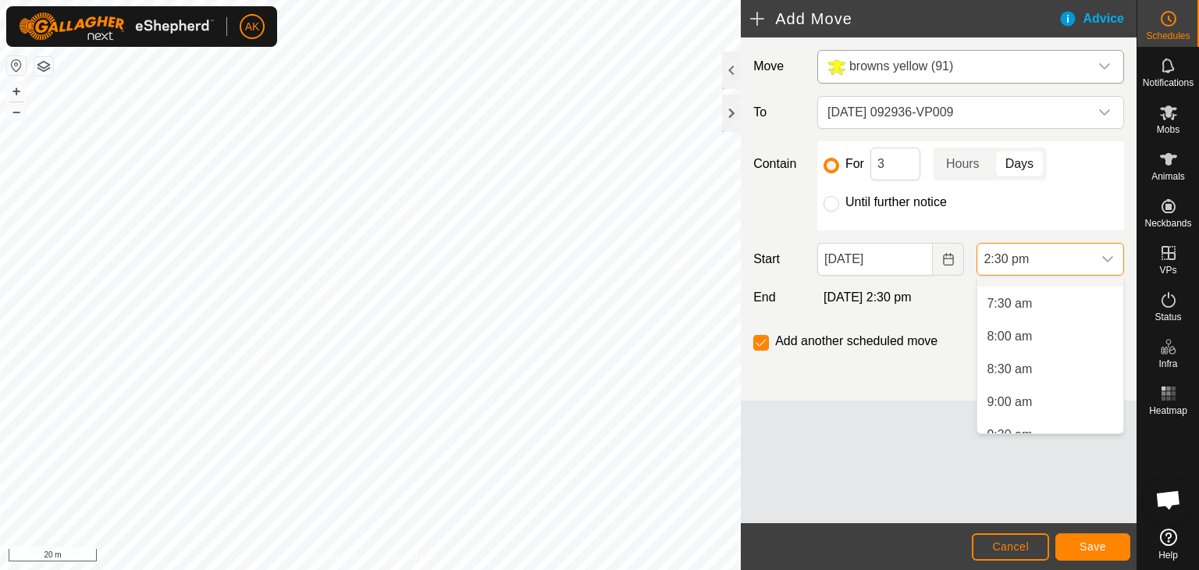
scroll to position [507, 0]
click at [1018, 316] on li "8:00 am" at bounding box center [1050, 309] width 146 height 31
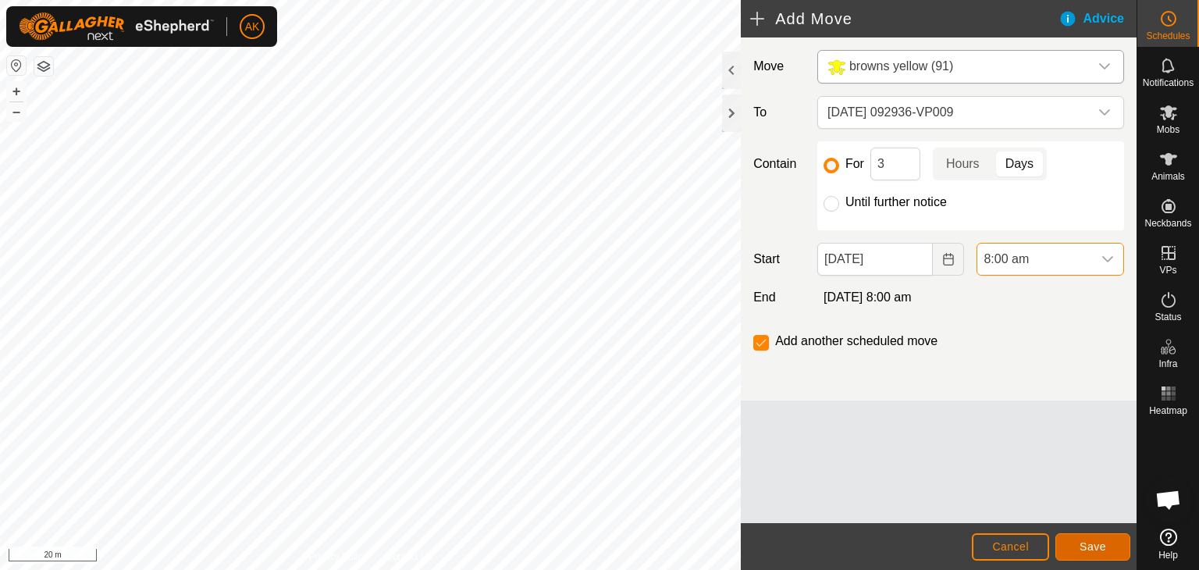
click at [1088, 544] on span "Save" at bounding box center [1093, 546] width 27 height 12
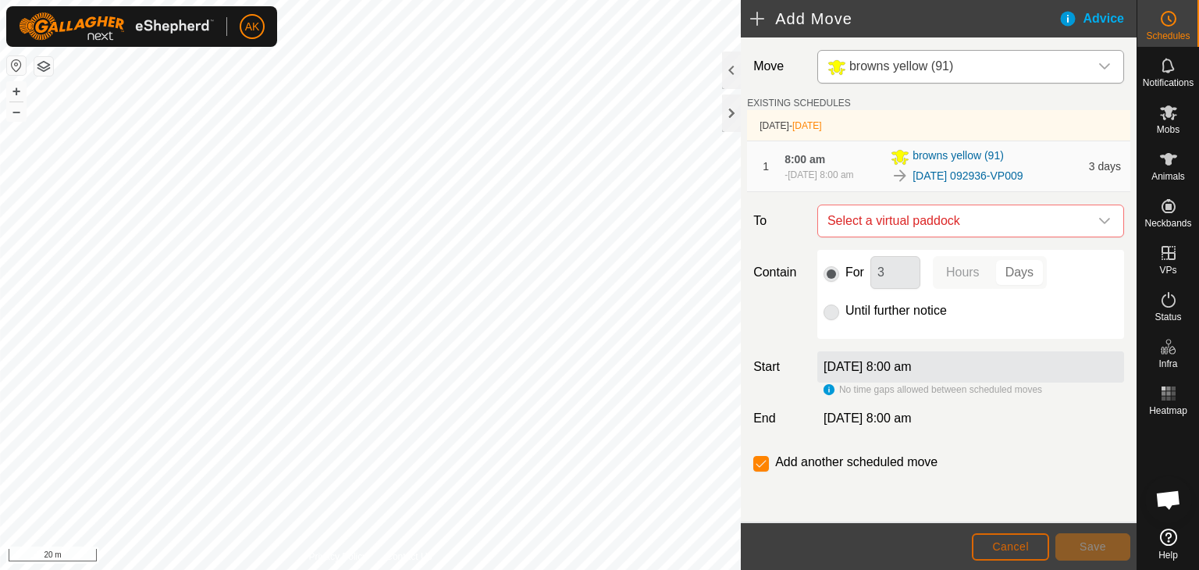
click at [1009, 546] on span "Cancel" at bounding box center [1010, 546] width 37 height 12
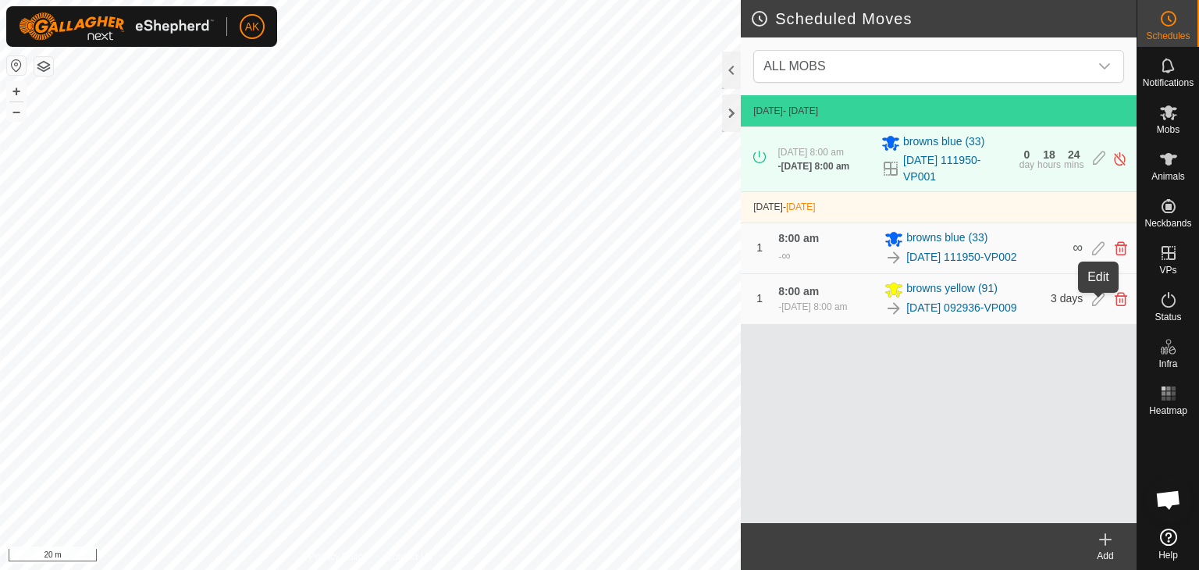
click at [1096, 301] on icon at bounding box center [1098, 299] width 12 height 14
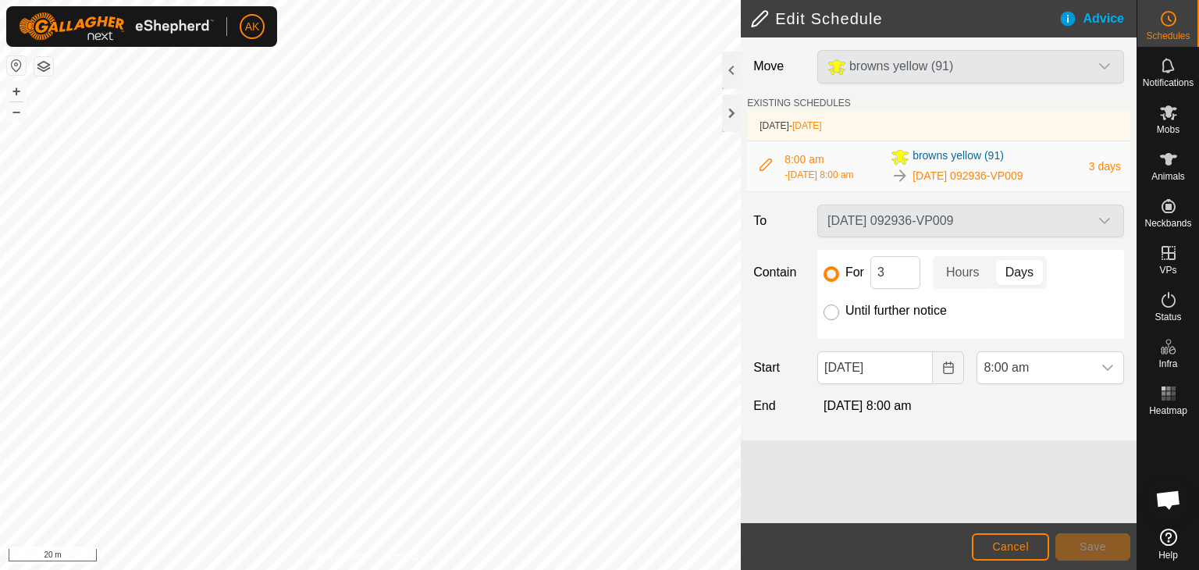
click at [836, 315] on input "Until further notice" at bounding box center [832, 312] width 16 height 16
radio input "true"
click at [1093, 542] on span "Save" at bounding box center [1093, 546] width 27 height 12
